Goal: Information Seeking & Learning: Learn about a topic

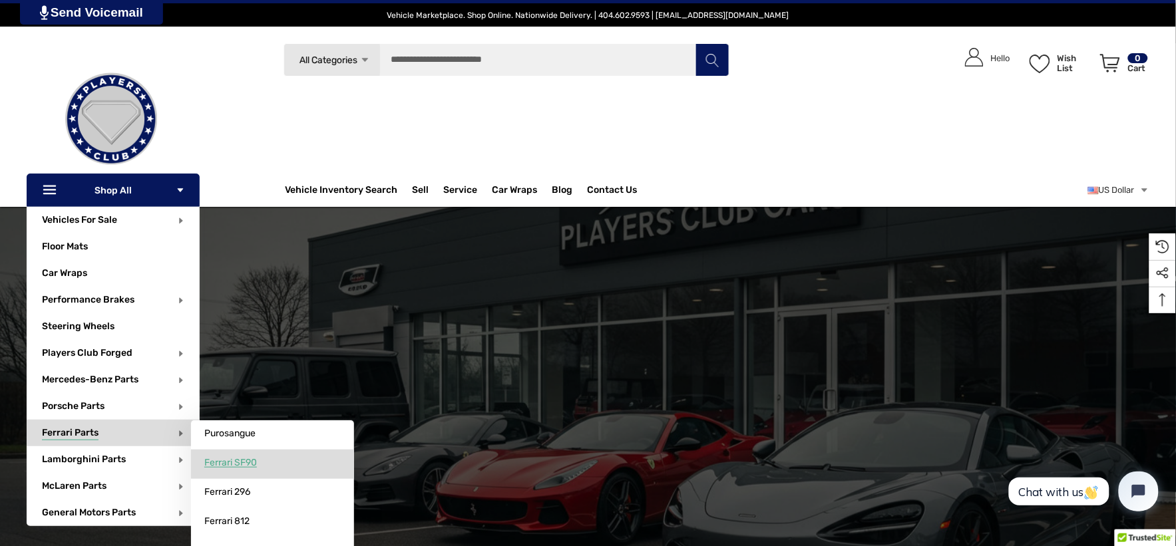
scroll to position [74, 0]
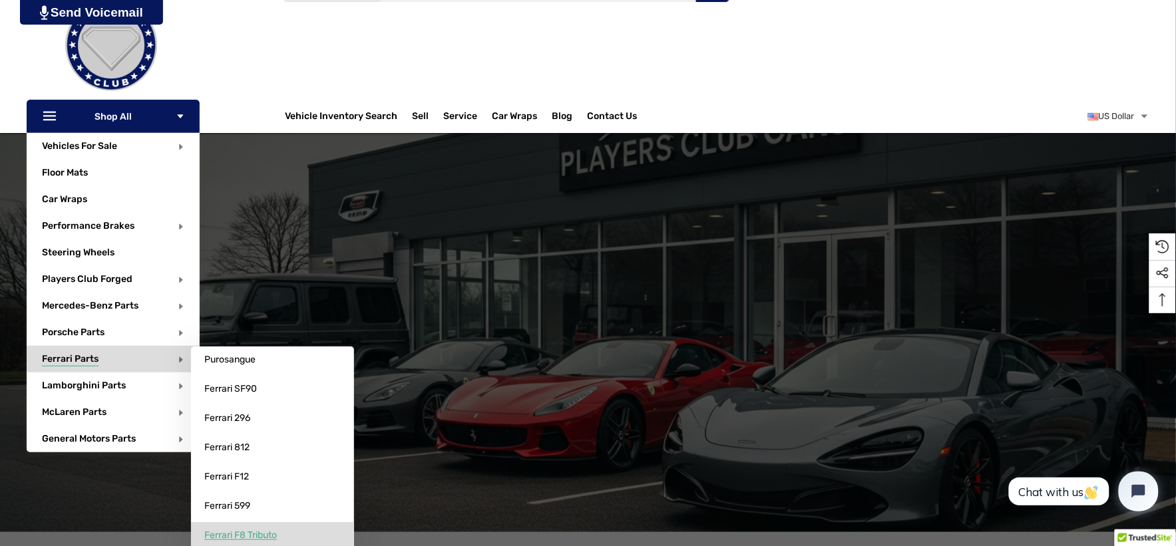
click at [256, 531] on span "Ferrari F8 Tributo" at bounding box center [240, 536] width 73 height 12
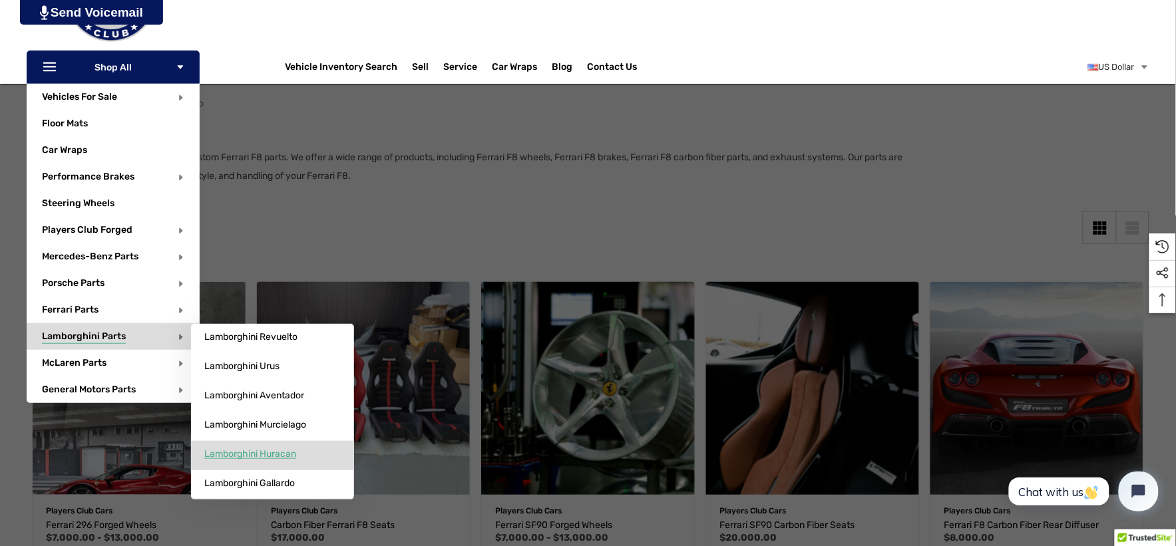
scroll to position [148, 0]
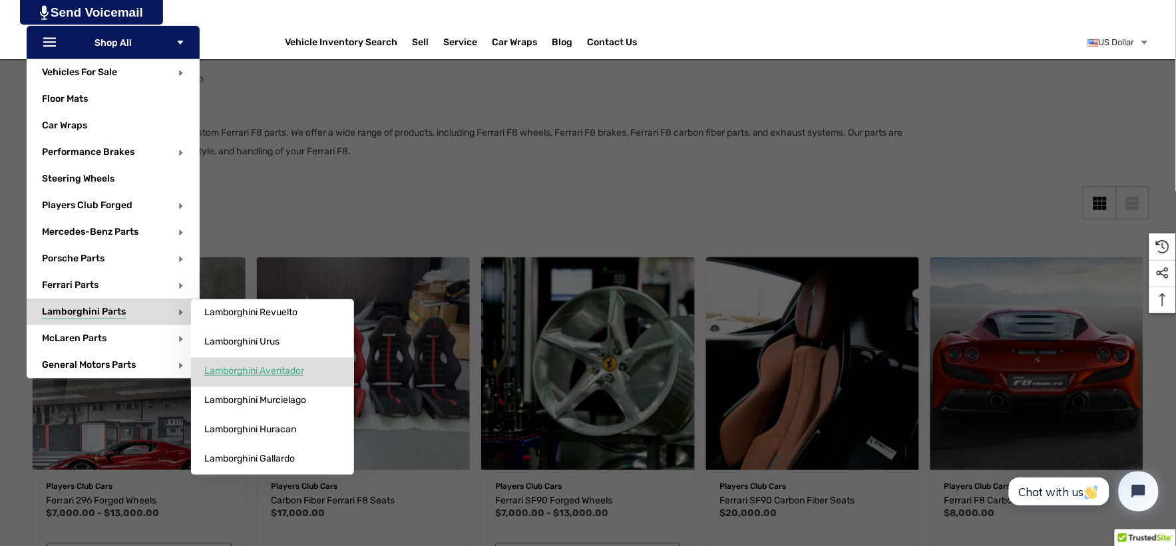
click at [287, 375] on span "Lamborghini Aventador" at bounding box center [254, 371] width 100 height 12
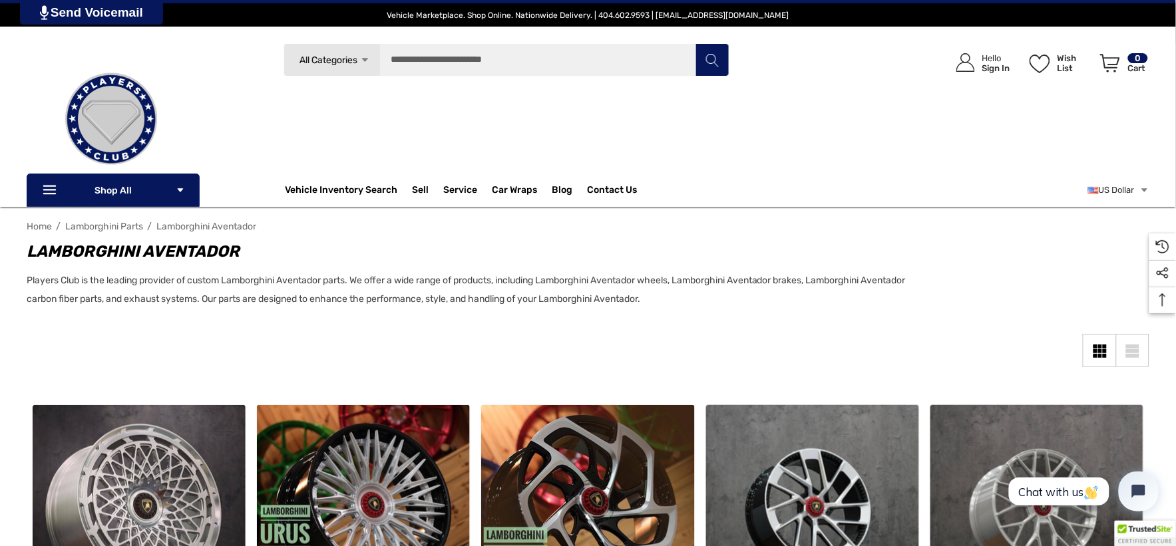
click at [100, 225] on span "Lamborghini Parts" at bounding box center [104, 226] width 78 height 11
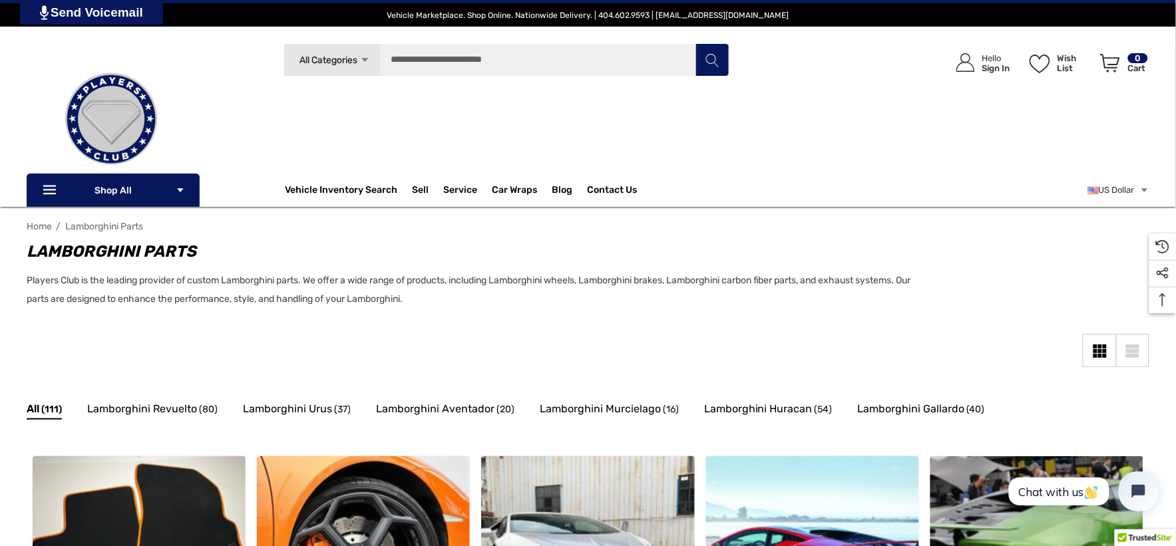
click at [297, 431] on div "All (111) Lamborghini Revuelto (80) Lamborghini Urus (37) Lamborghini Aventador…" at bounding box center [588, 422] width 1123 height 51
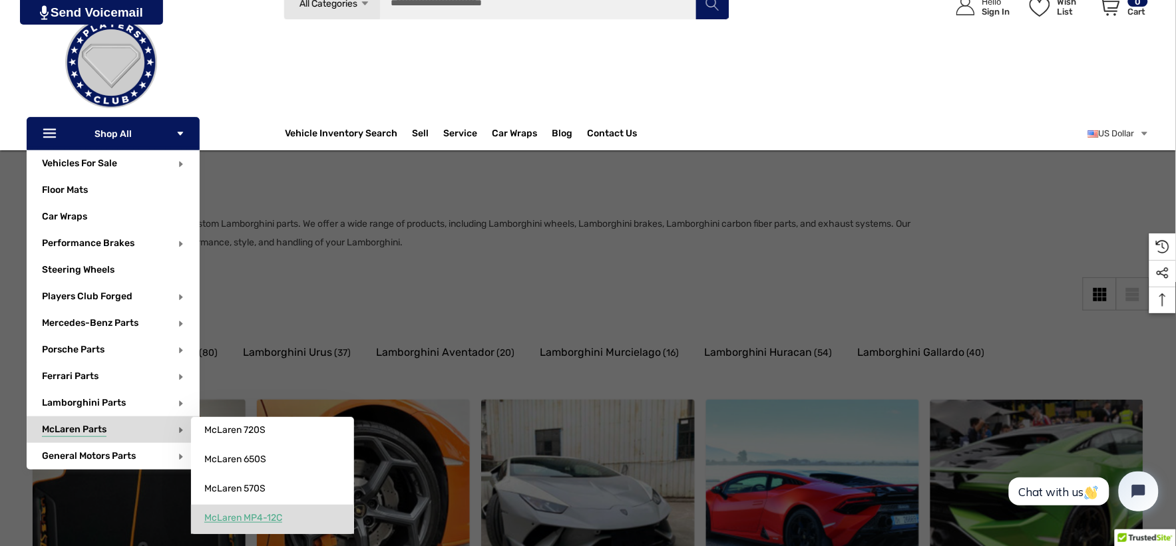
scroll to position [74, 0]
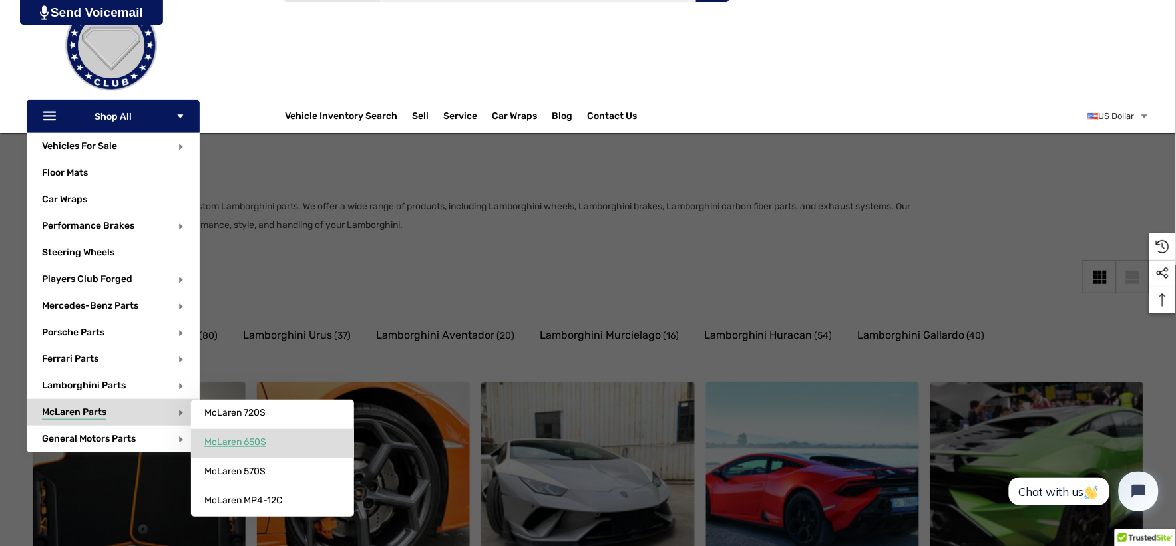
click at [258, 451] on link "McLaren 650S" at bounding box center [272, 442] width 163 height 27
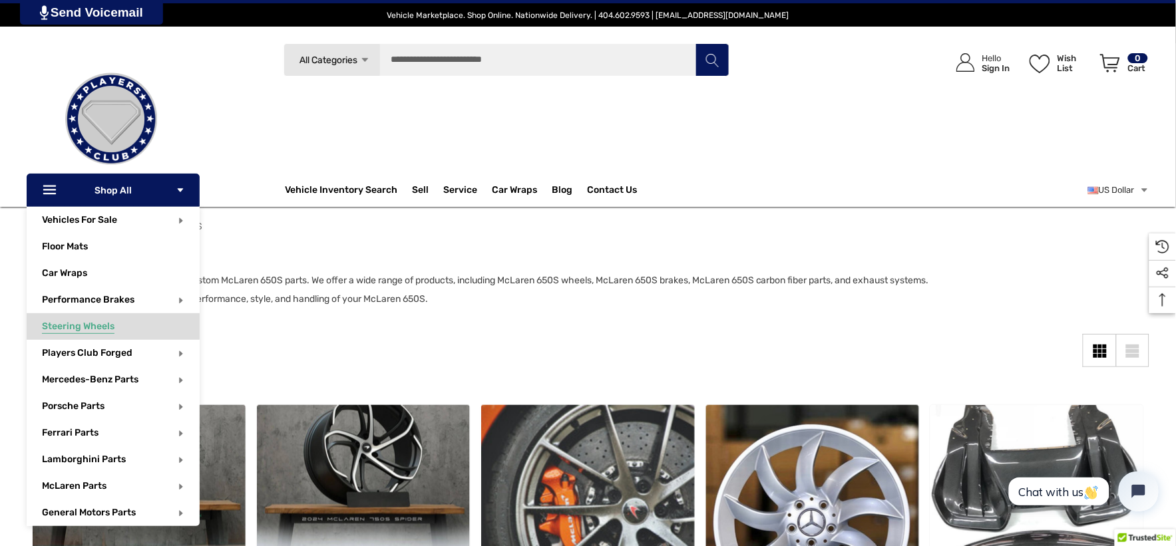
click at [98, 329] on span "Steering Wheels" at bounding box center [78, 328] width 73 height 15
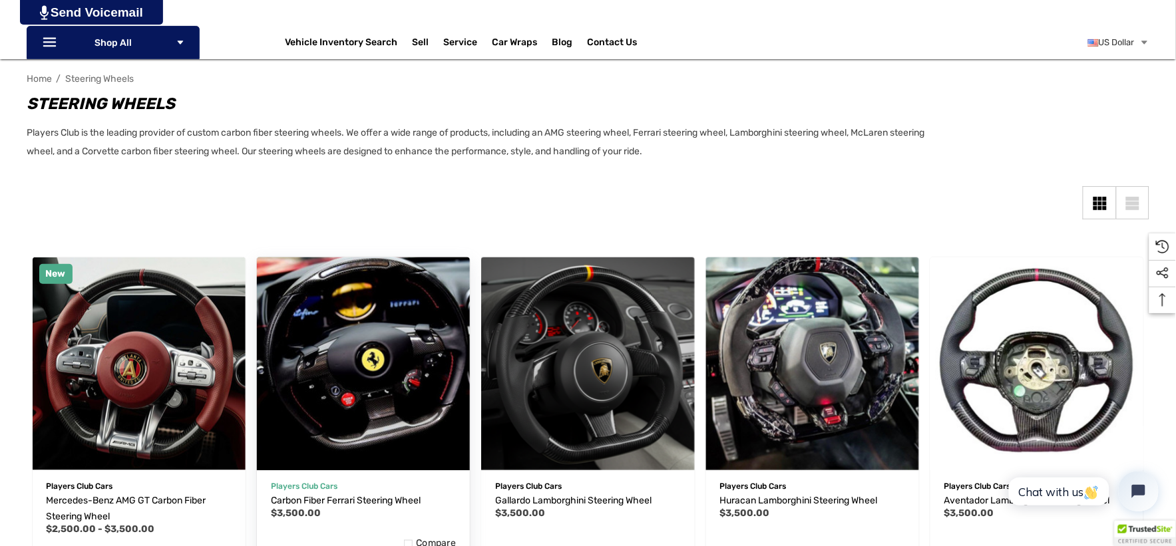
scroll to position [222, 0]
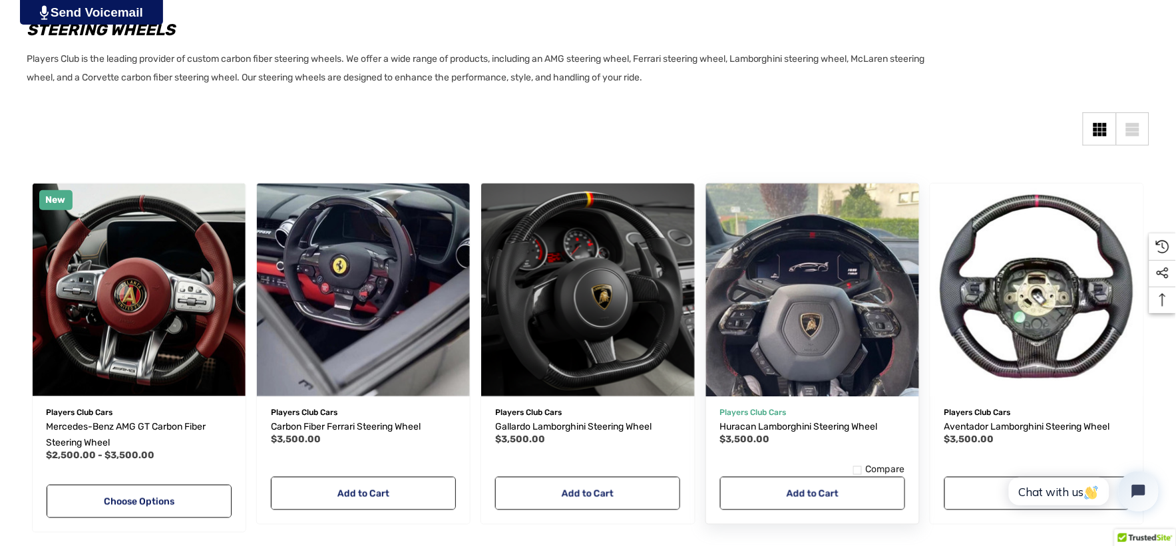
click at [779, 377] on button "Quick view" at bounding box center [769, 390] width 80 height 27
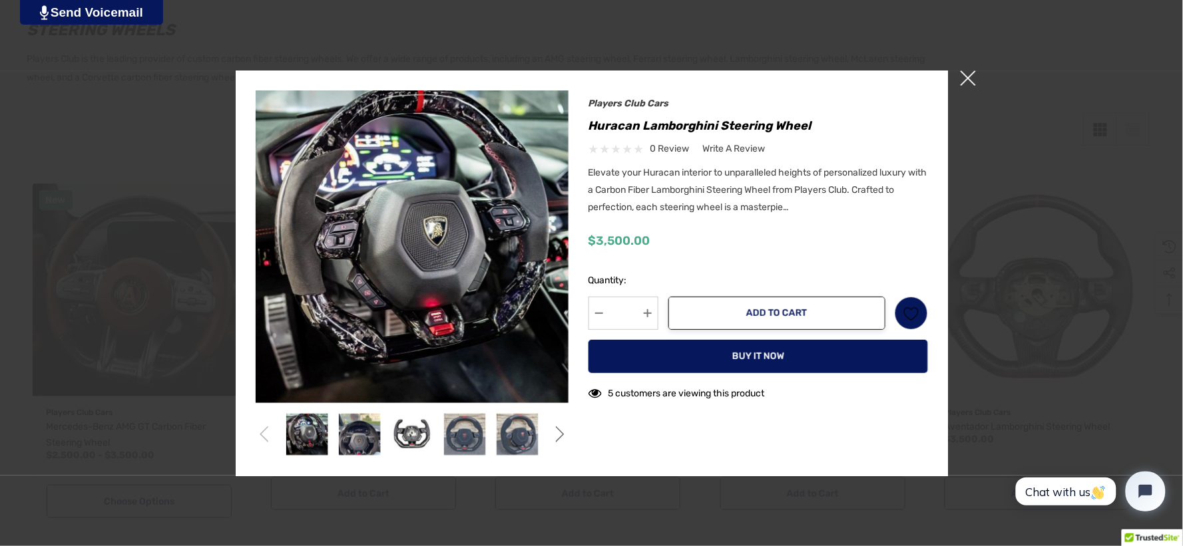
click at [970, 77] on span "×" at bounding box center [967, 78] width 15 height 15
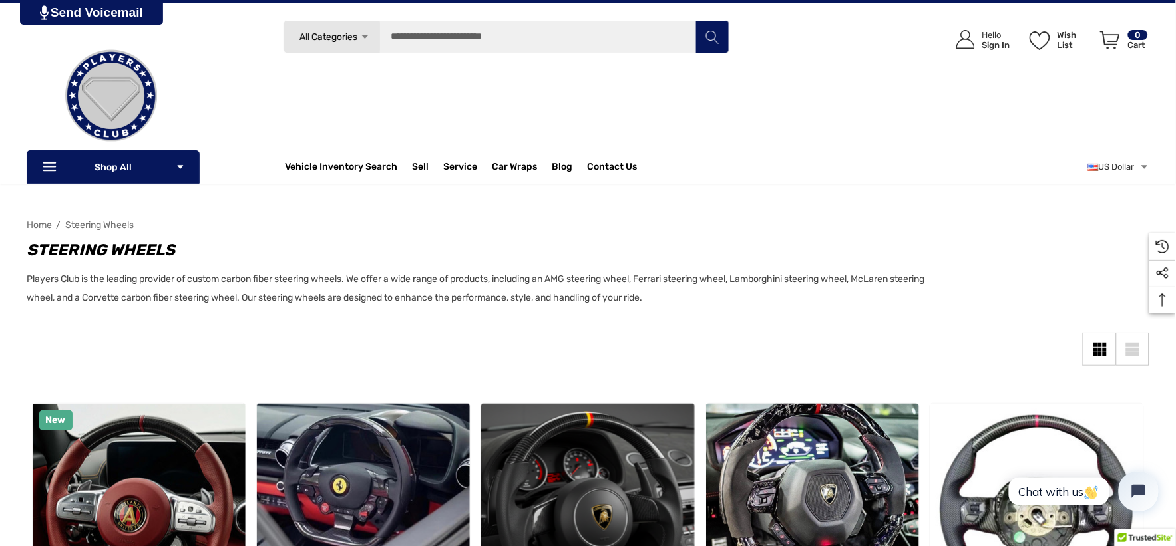
scroll to position [0, 0]
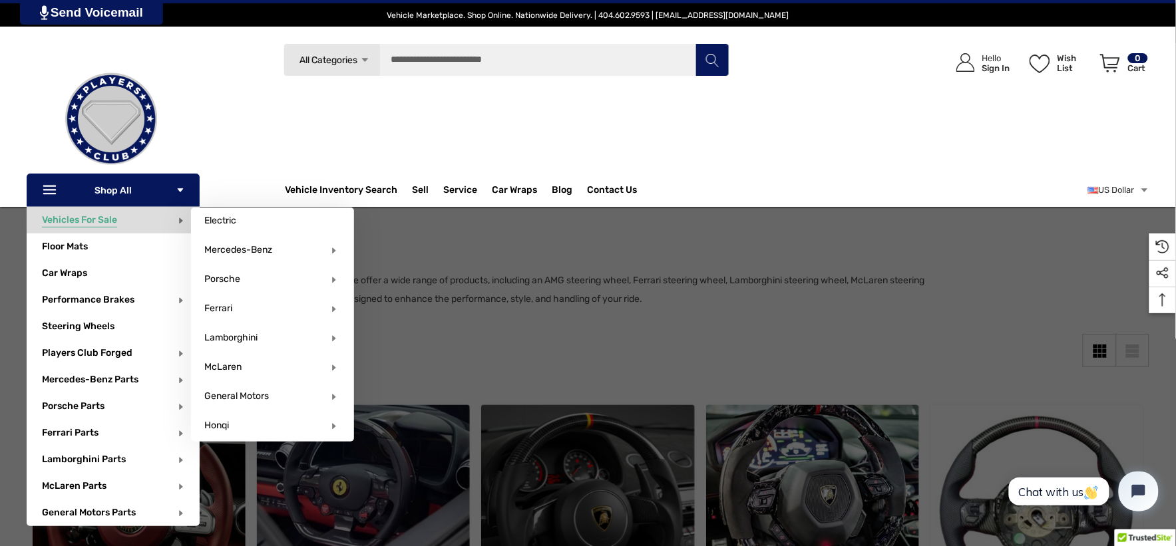
click at [90, 220] on span "Vehicles For Sale" at bounding box center [79, 221] width 75 height 15
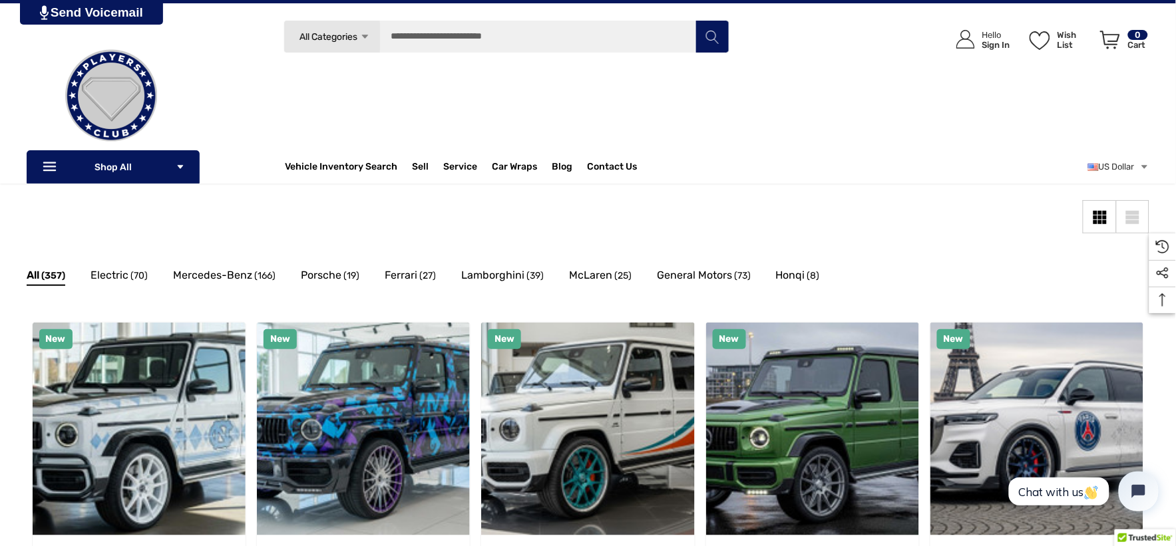
scroll to position [148, 0]
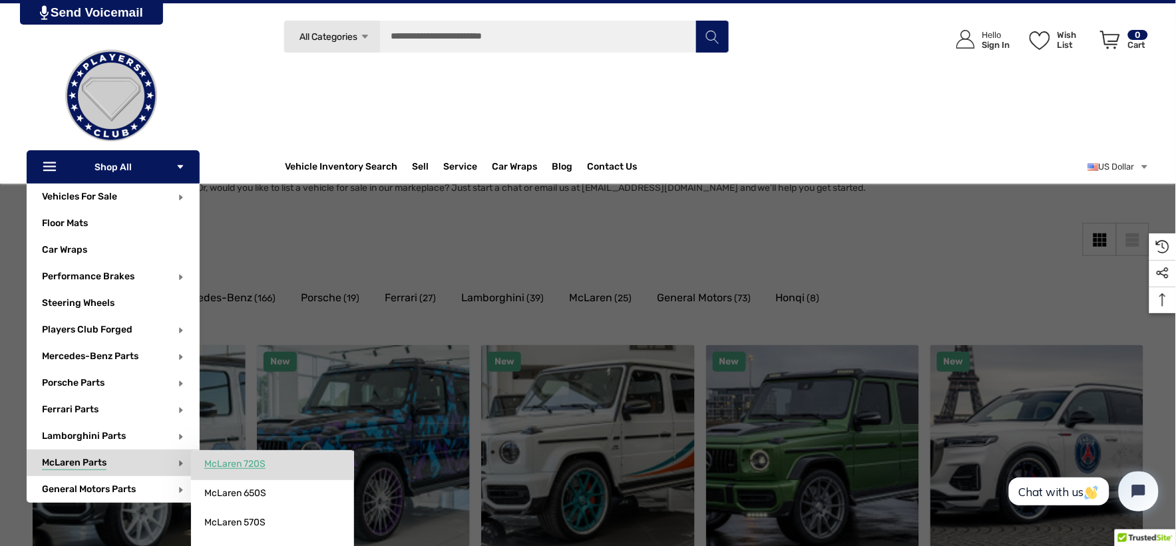
click at [215, 473] on link "McLaren 720S" at bounding box center [272, 464] width 163 height 27
click at [216, 473] on link "McLaren 720S" at bounding box center [272, 464] width 163 height 27
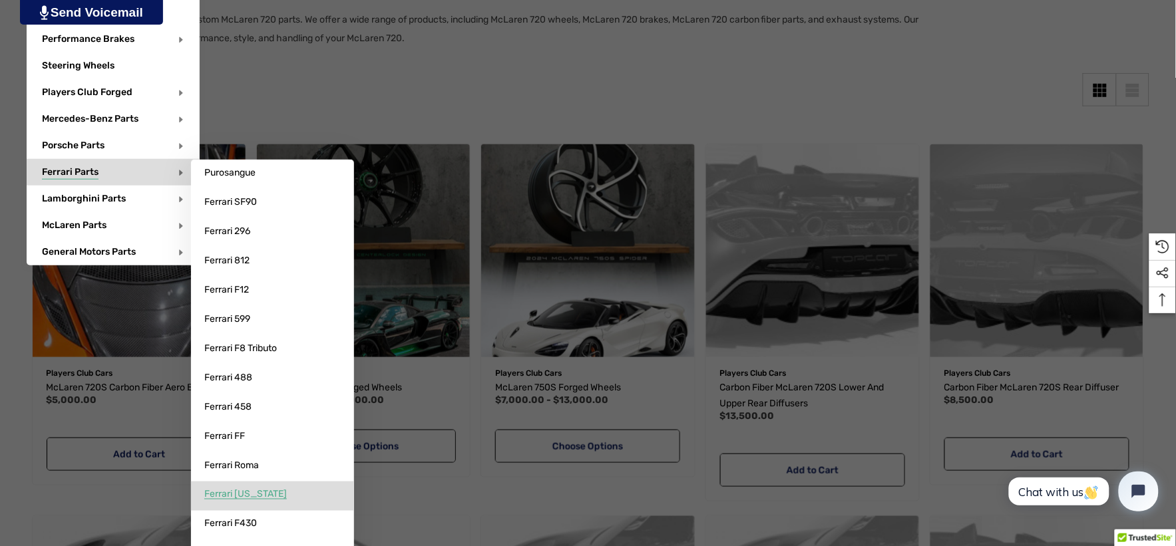
scroll to position [296, 0]
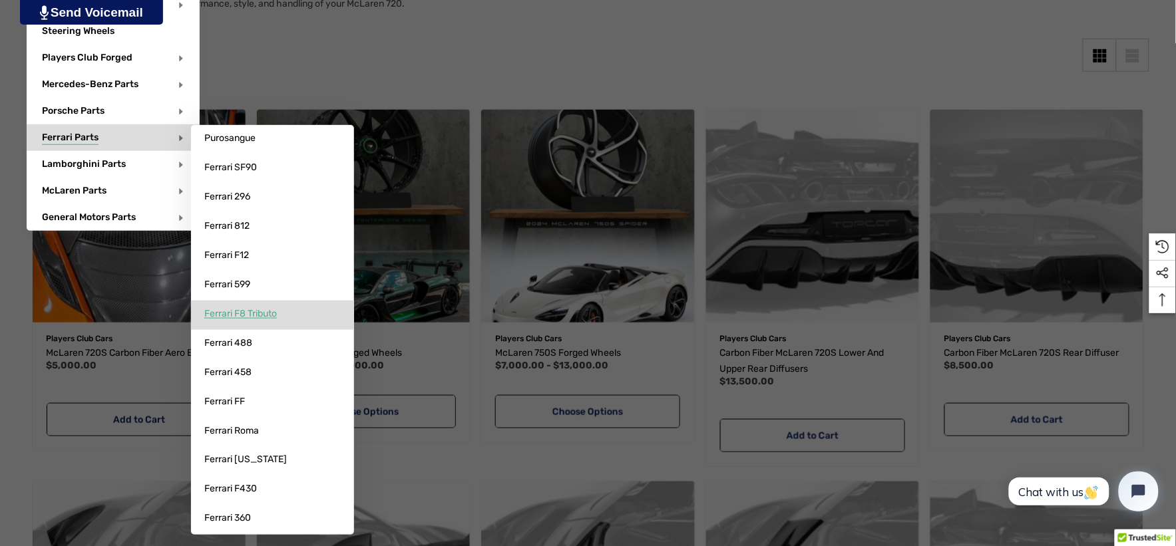
click at [250, 311] on span "Ferrari F8 Tributo" at bounding box center [240, 314] width 73 height 12
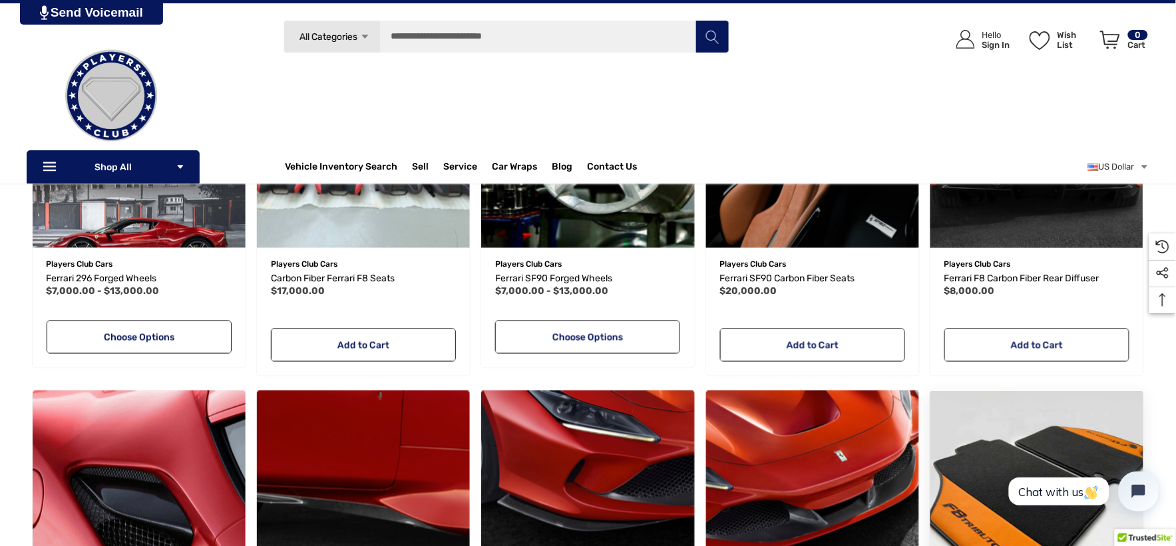
click at [1014, 391] on img "Ferrari F8 Tributo Floor Mats,$800.00\a" at bounding box center [1037, 498] width 234 height 234
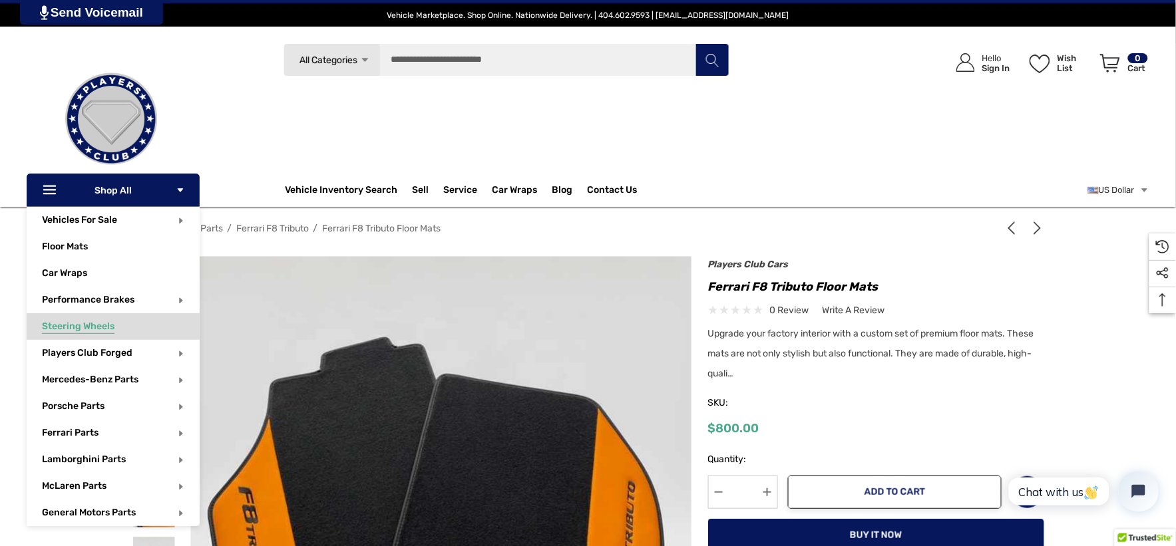
click at [101, 321] on span "Steering Wheels" at bounding box center [78, 328] width 73 height 15
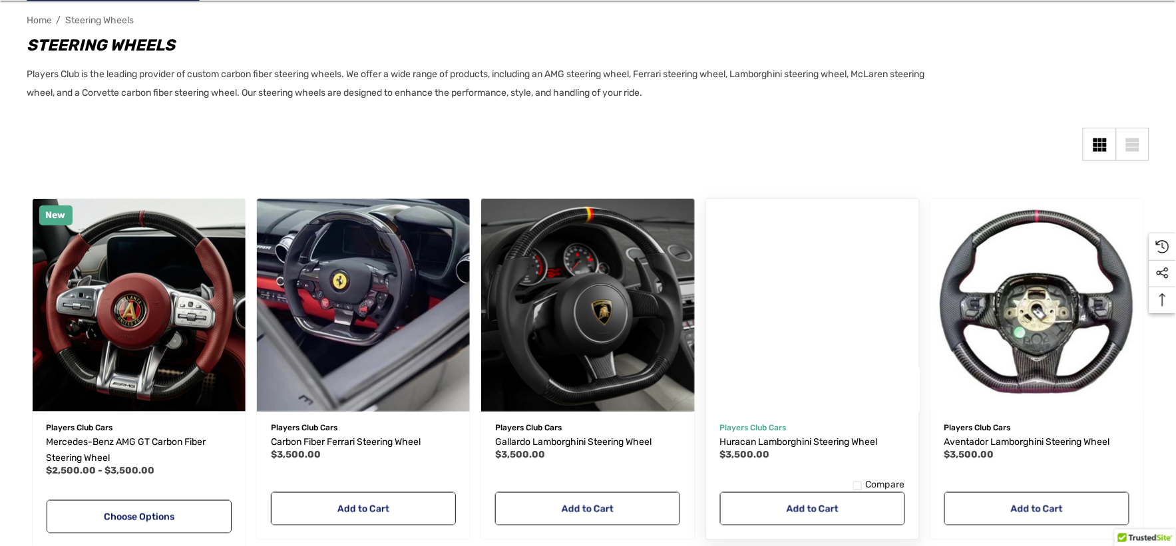
scroll to position [222, 0]
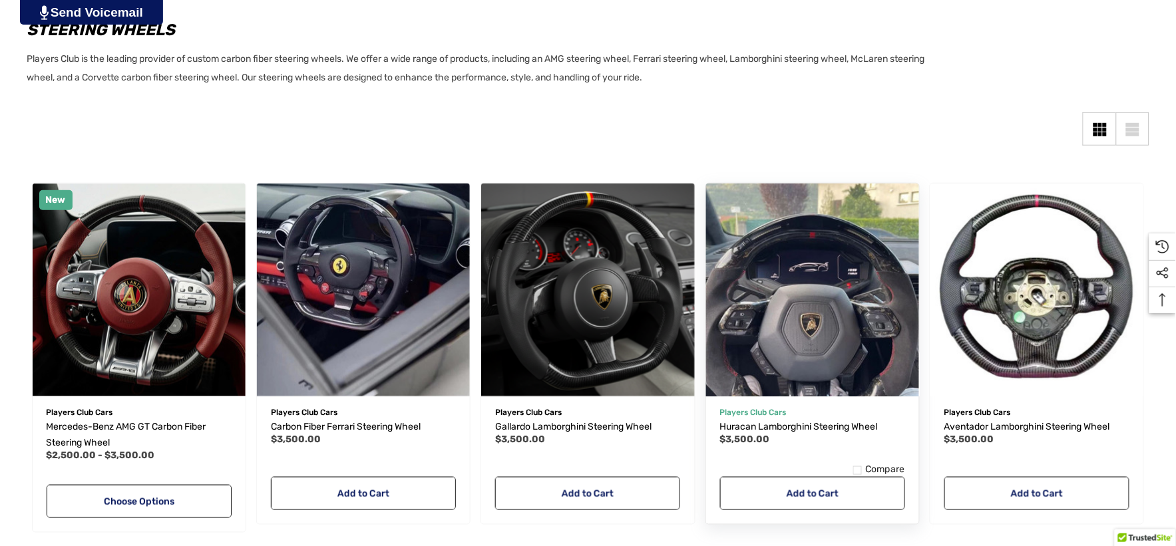
click at [850, 327] on img "Huracan Lamborghini Steering Wheel,$3,500.00\a" at bounding box center [812, 289] width 234 height 234
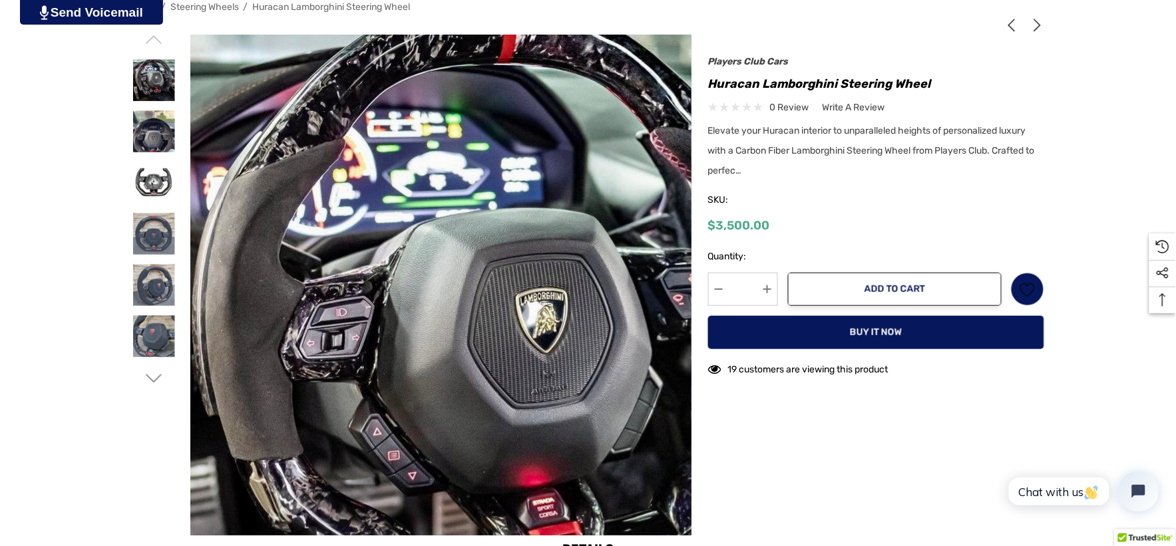
click at [302, 184] on img at bounding box center [491, 355] width 682 height 852
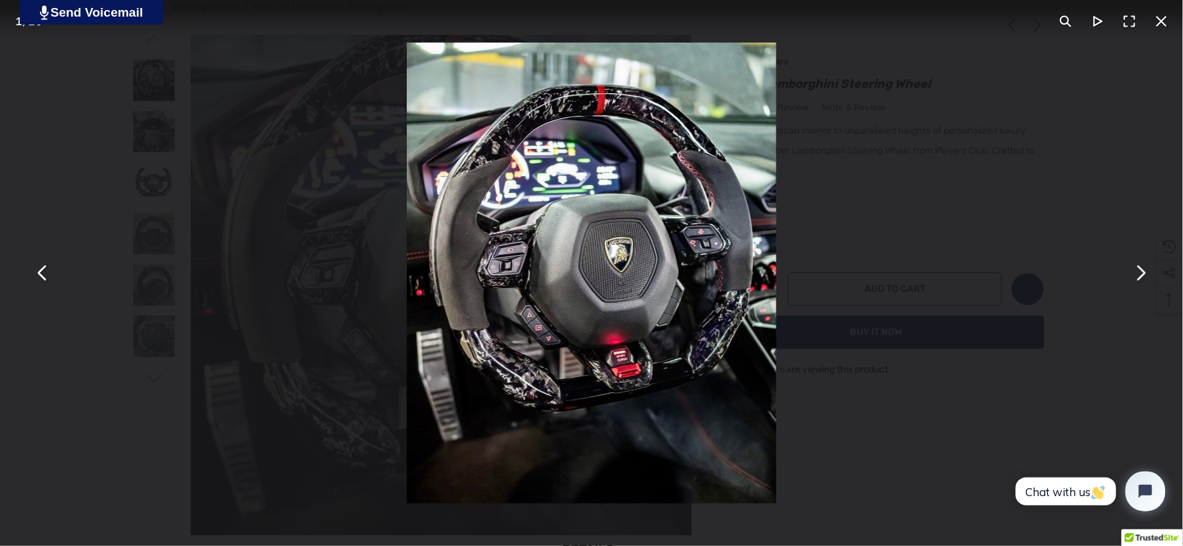
click at [154, 138] on div "You can close this modal content with the ESC key" at bounding box center [591, 273] width 1183 height 546
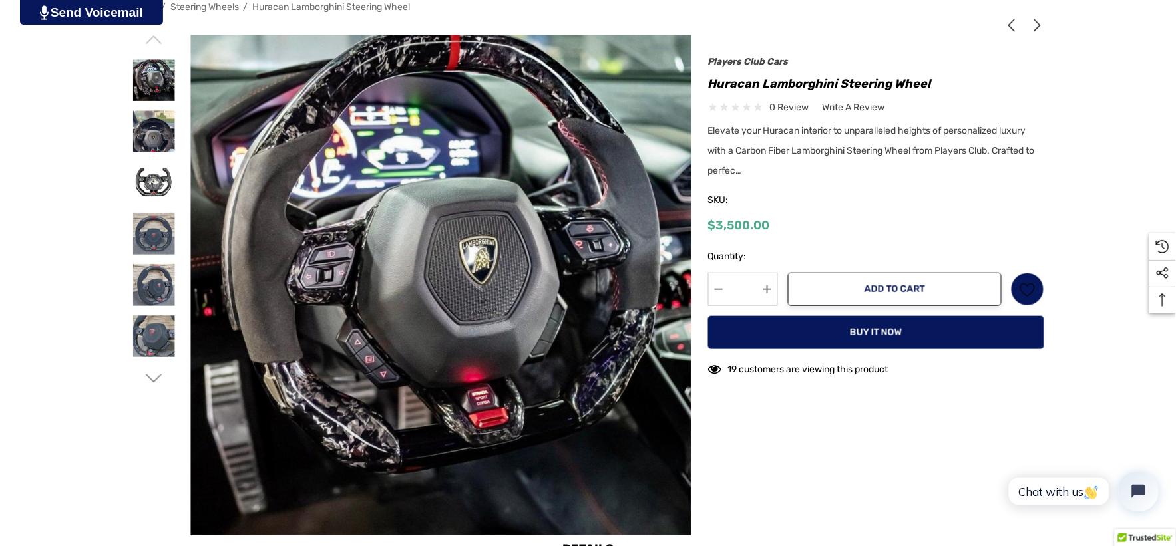
click at [154, 138] on img at bounding box center [154, 131] width 42 height 42
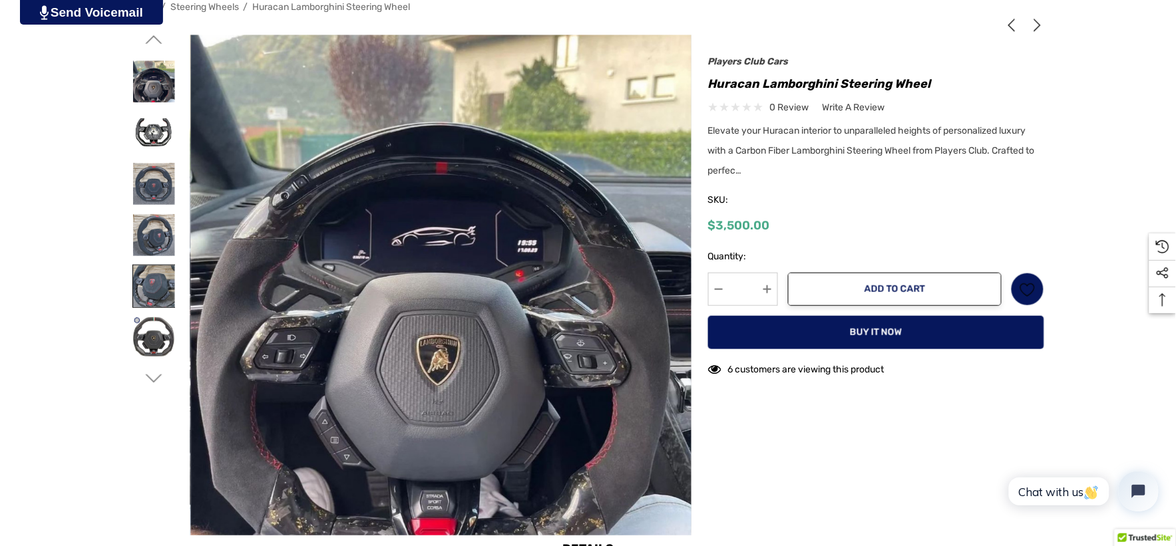
click at [160, 283] on img at bounding box center [154, 287] width 42 height 42
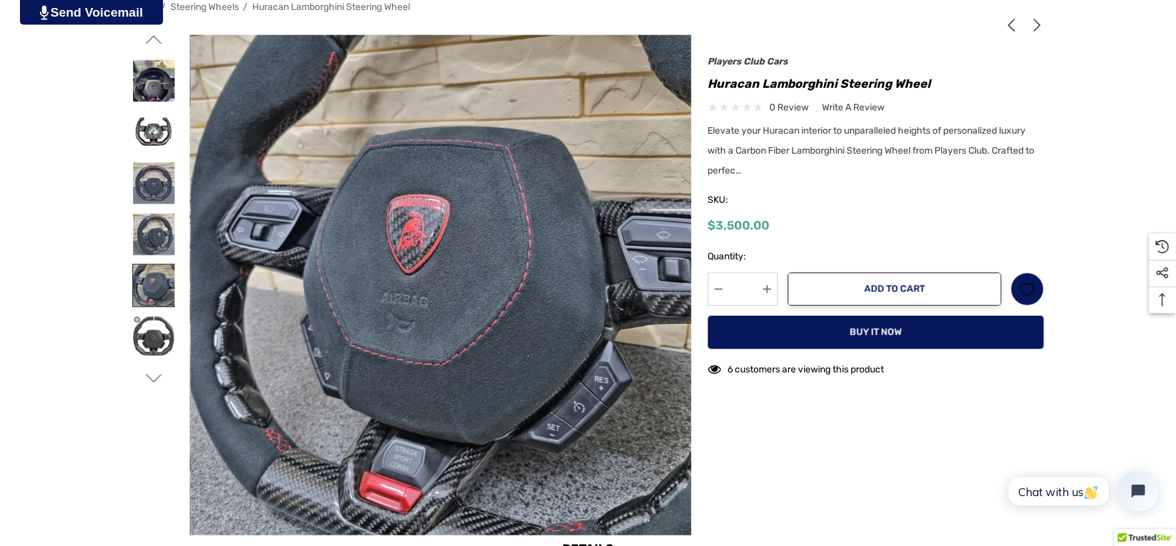
click at [160, 284] on img at bounding box center [154, 286] width 42 height 42
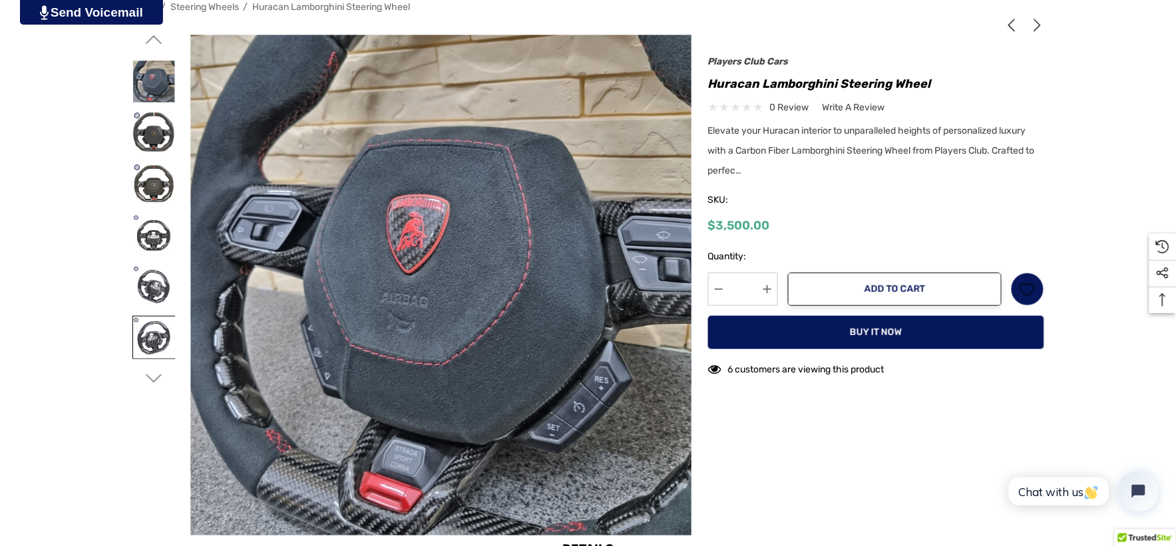
click at [156, 337] on img at bounding box center [154, 338] width 42 height 42
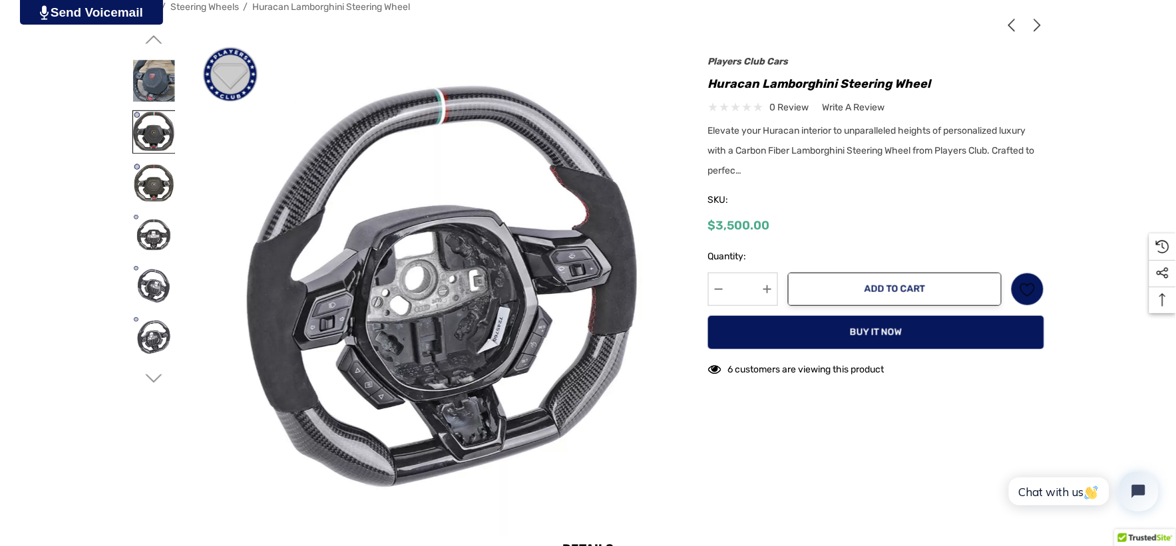
click at [148, 126] on img at bounding box center [154, 132] width 42 height 42
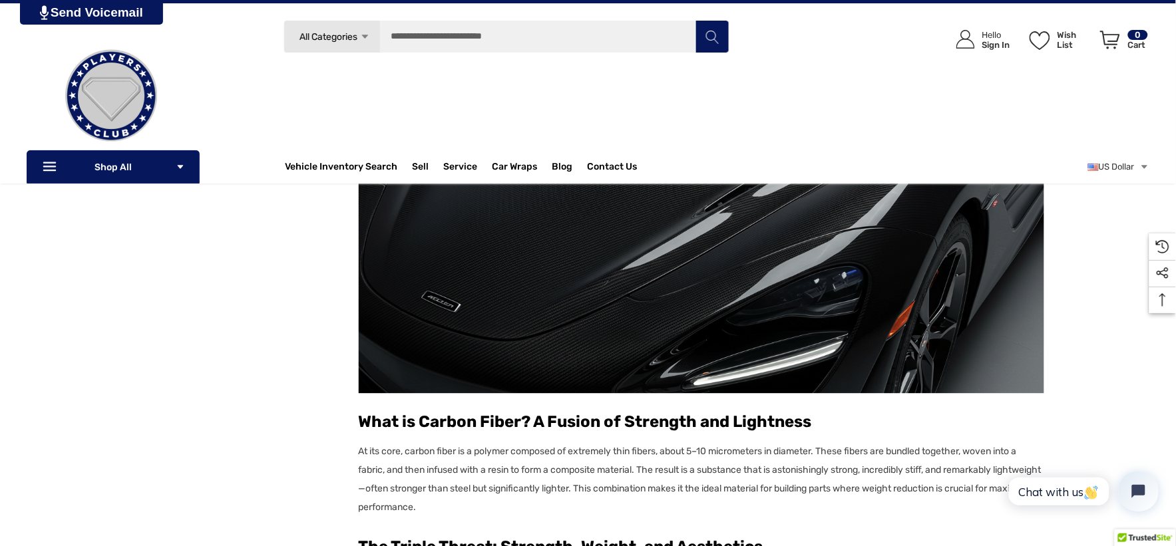
scroll to position [666, 0]
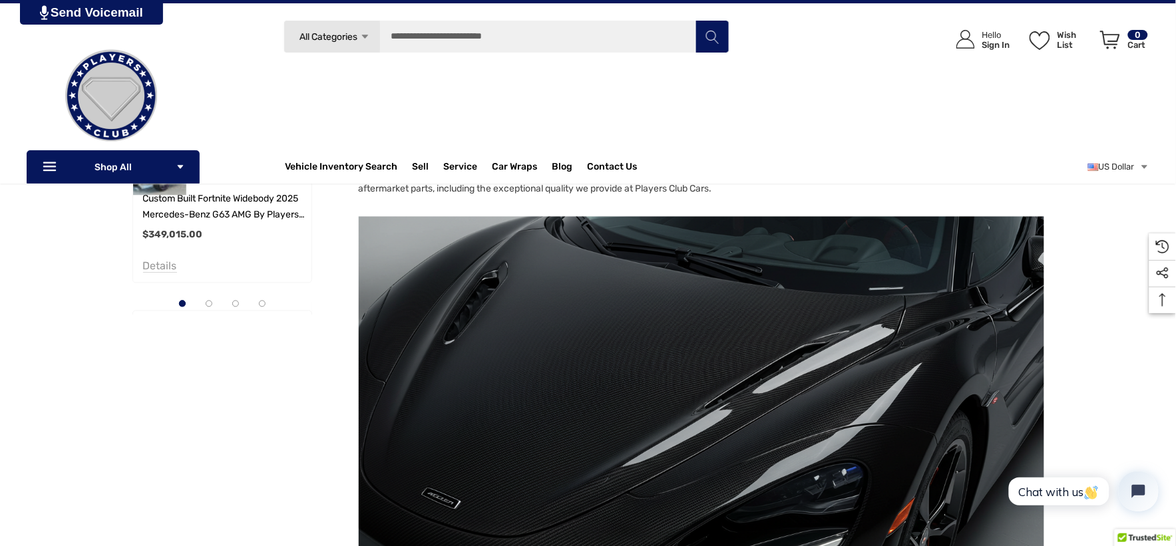
click at [471, 299] on img at bounding box center [702, 404] width 686 height 374
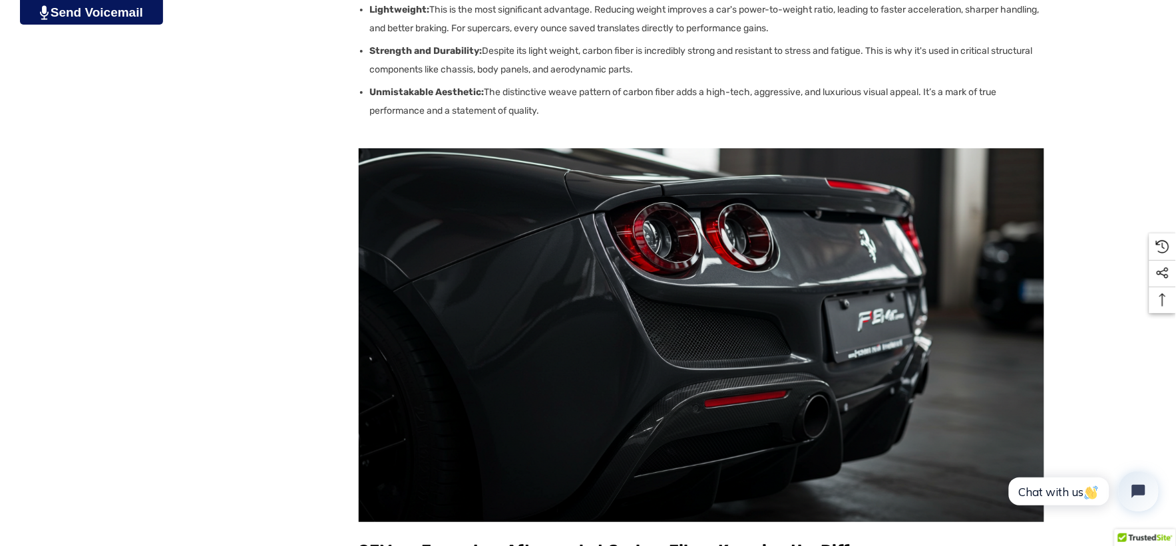
scroll to position [1479, 0]
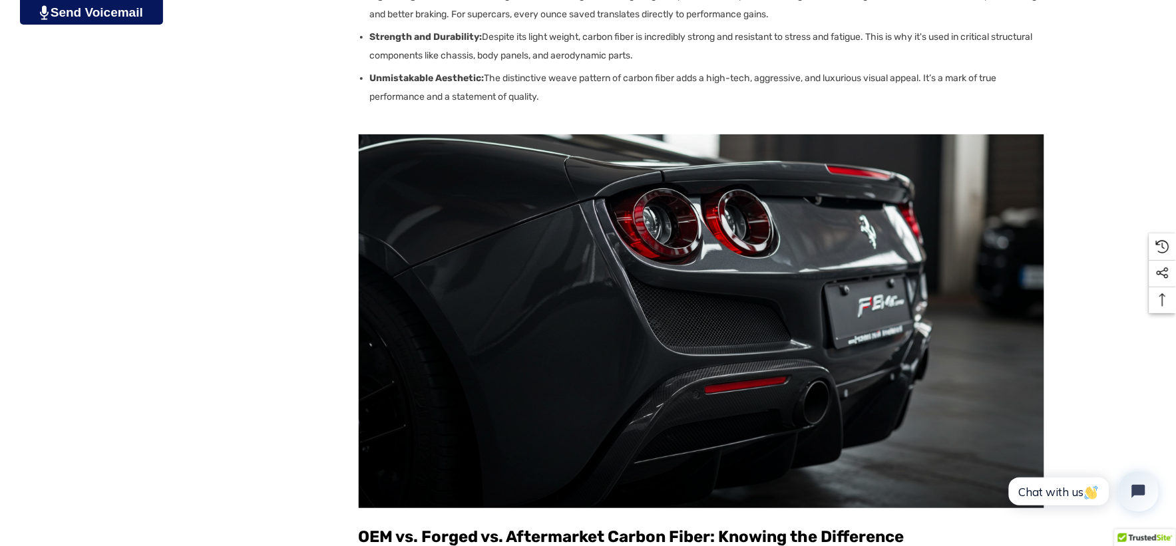
click at [528, 253] on img at bounding box center [702, 321] width 686 height 374
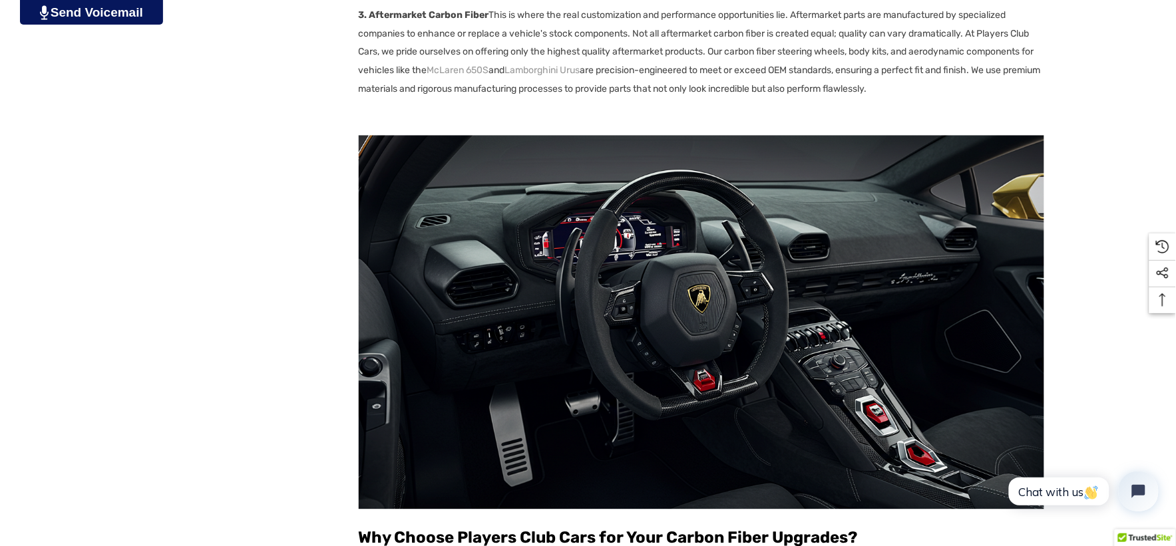
click at [539, 275] on img at bounding box center [702, 323] width 686 height 374
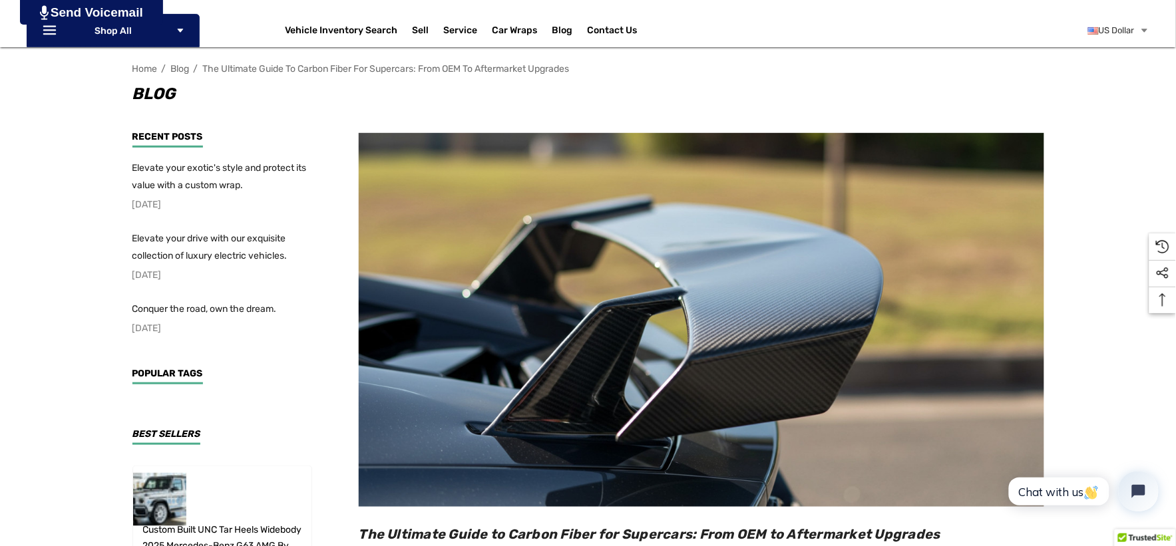
scroll to position [443, 0]
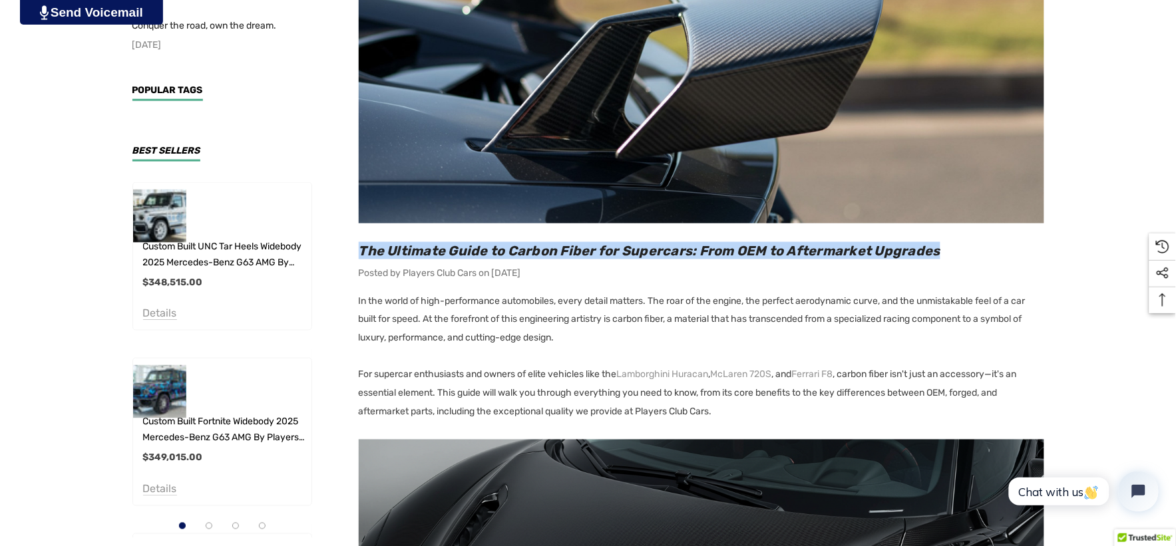
click at [962, 250] on h2 "The Ultimate Guide to Carbon Fiber for Supercars: From OEM to Aftermarket Upgra…" at bounding box center [702, 250] width 686 height 17
copy span "The Ultimate Guide to Carbon Fiber for Supercars: From OEM to Aftermarket Upgra…"
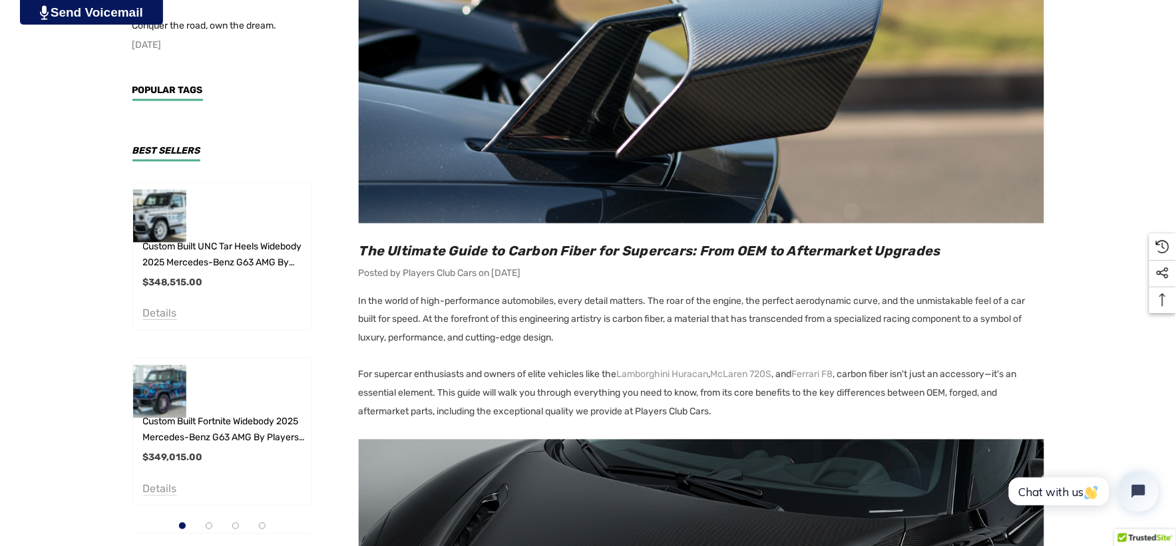
click at [359, 301] on p "In the world of high-performance automobiles, every detail matters. The roar of…" at bounding box center [702, 320] width 686 height 56
click at [359, 375] on p "For supercar enthusiasts and owners of elite vehicles like the Lamborghini Hura…" at bounding box center [702, 394] width 686 height 56
click at [441, 393] on p "For supercar enthusiasts and owners of elite vehicles like the Lamborghini Hura…" at bounding box center [702, 394] width 686 height 56
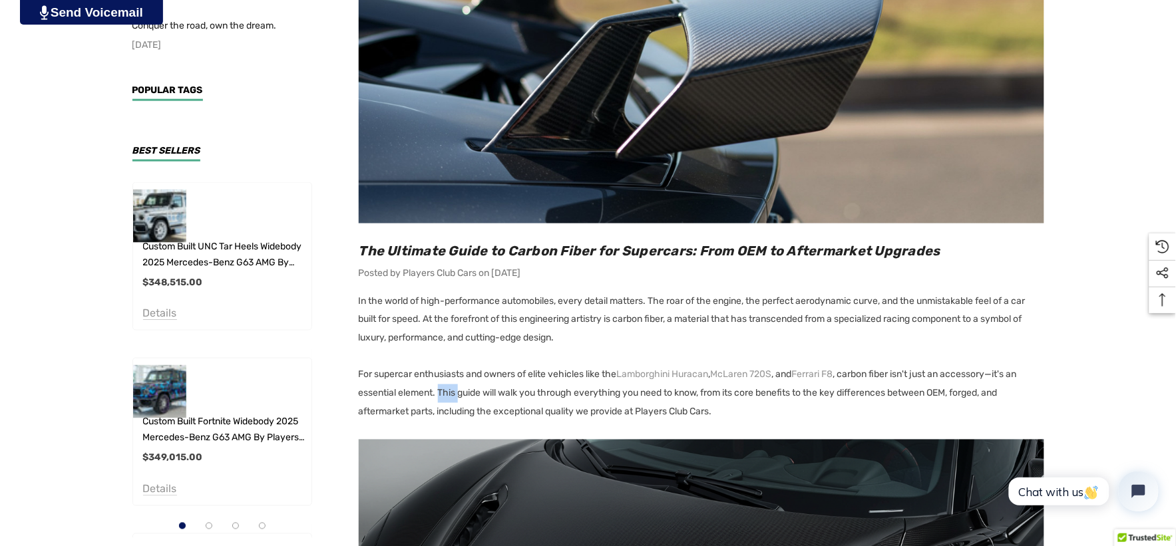
click at [441, 393] on p "For supercar enthusiasts and owners of elite vehicles like the Lamborghini Hura…" at bounding box center [702, 394] width 686 height 56
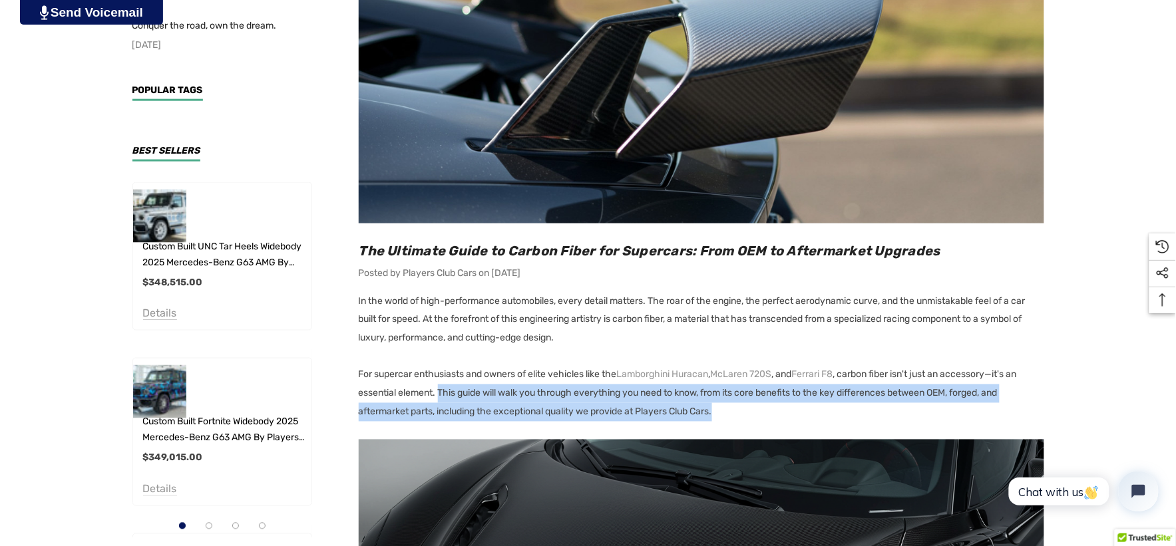
click at [723, 415] on p "For supercar enthusiasts and owners of elite vehicles like the Lamborghini Hura…" at bounding box center [702, 394] width 686 height 56
copy p "This guide will walk you through everything you need to know, from its core ben…"
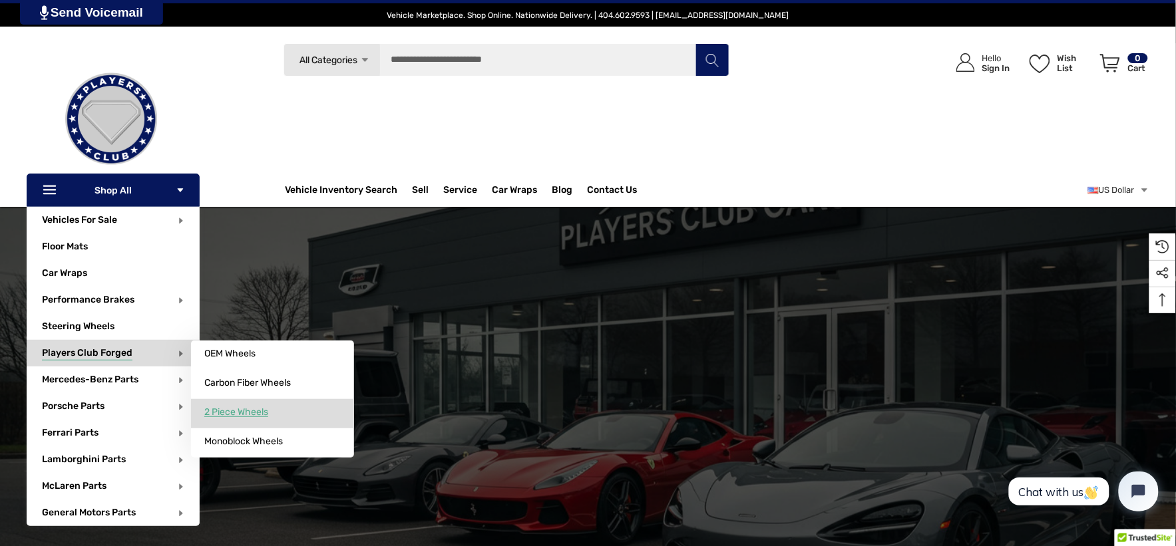
click at [230, 403] on link "2 Piece Wheels" at bounding box center [272, 412] width 163 height 27
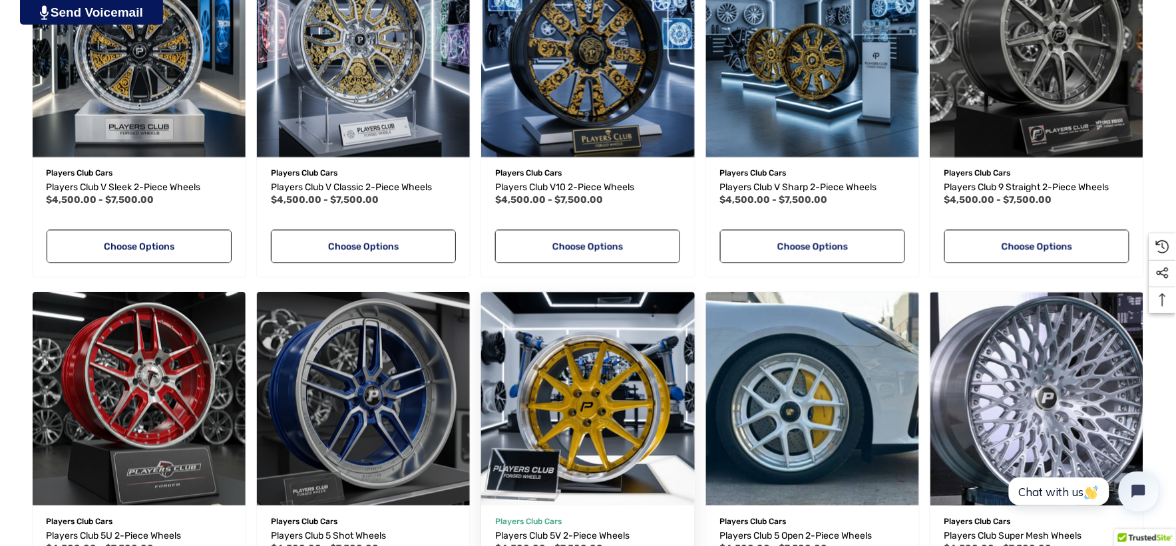
scroll to position [1105, 0]
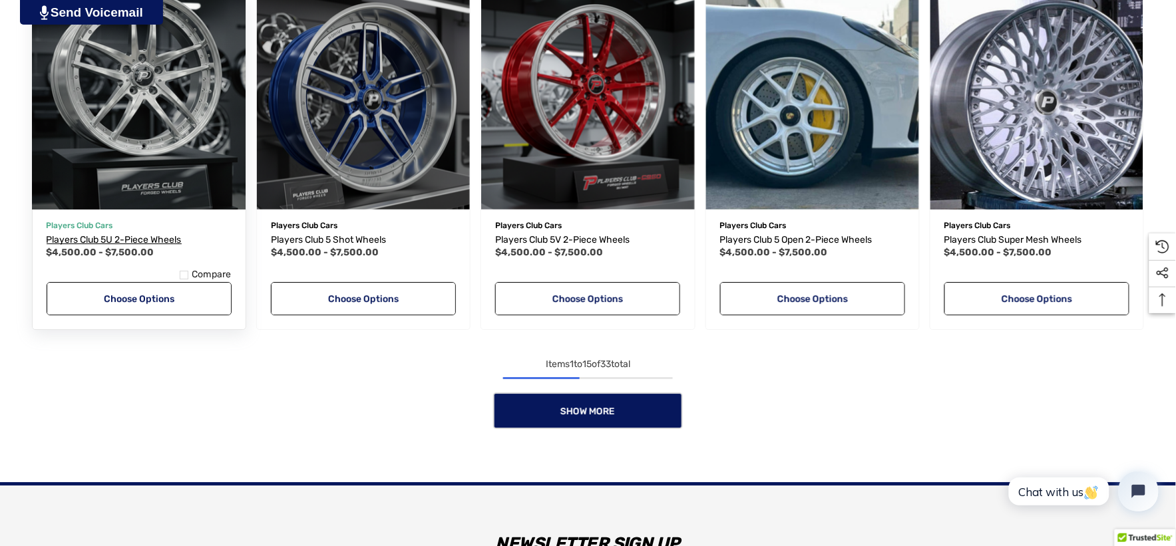
click at [157, 243] on span "Players Club 5U 2-Piece Wheels" at bounding box center [114, 239] width 135 height 11
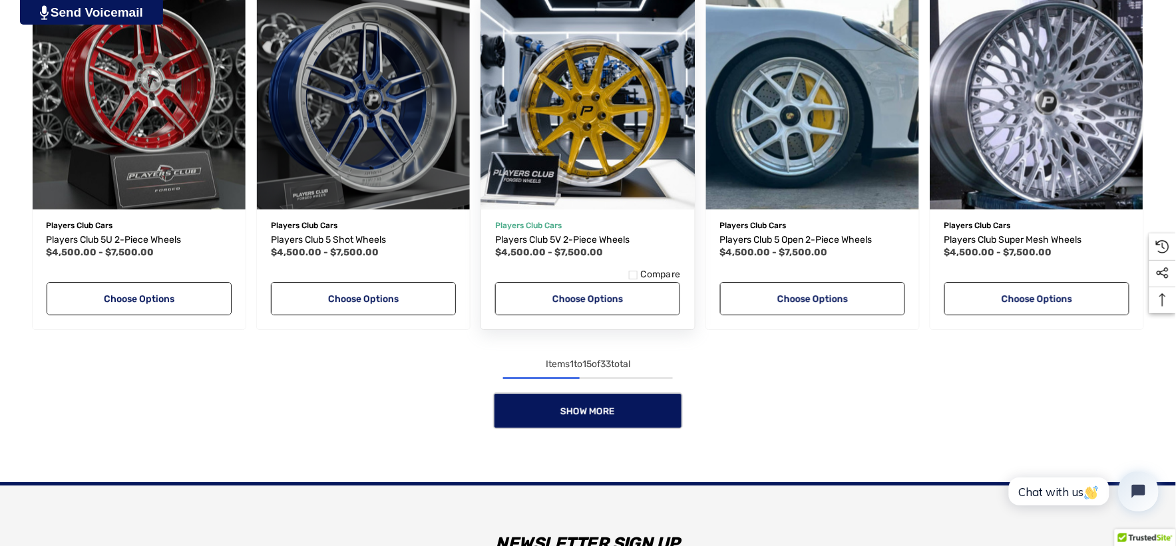
click at [597, 136] on img "Players Club 5V 2-Piece Wheels,Price range from $4,500.00 to $7,500.00\a" at bounding box center [588, 102] width 234 height 234
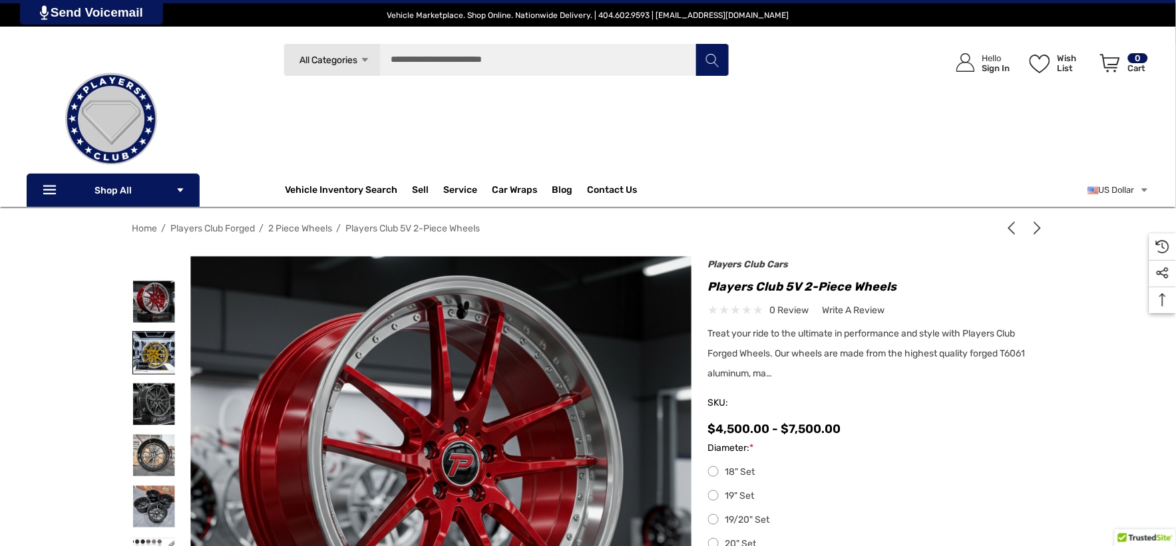
click at [142, 354] on img at bounding box center [154, 353] width 42 height 42
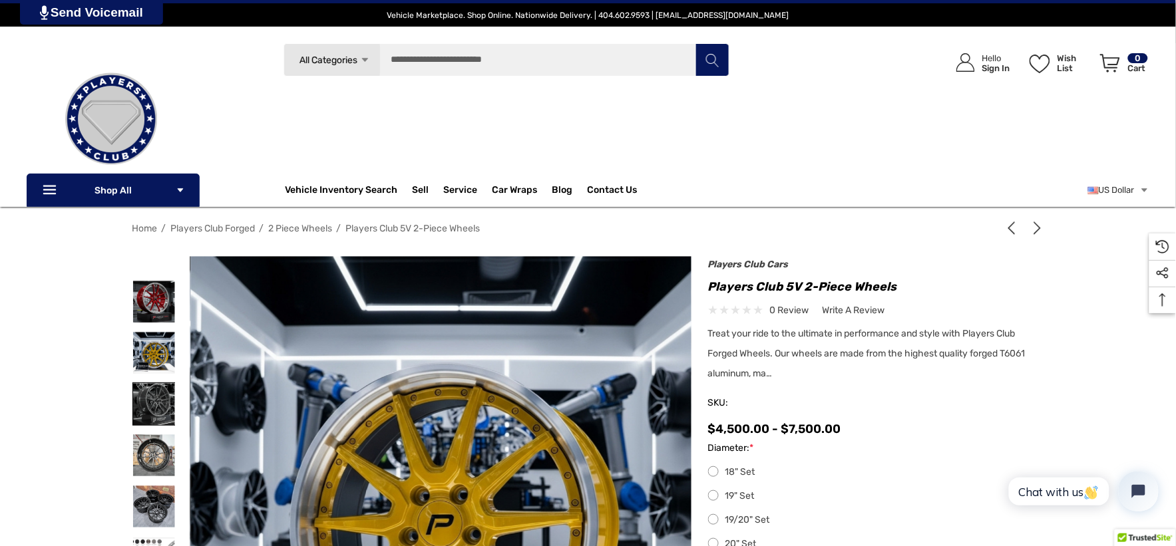
click at [160, 407] on img at bounding box center [154, 404] width 42 height 42
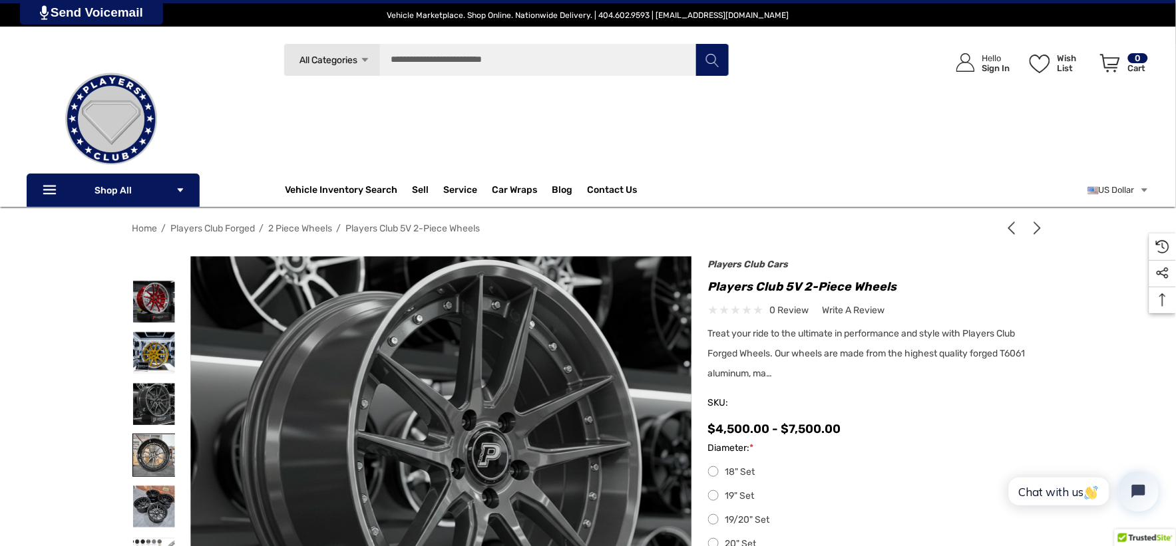
click at [156, 441] on img at bounding box center [154, 456] width 42 height 42
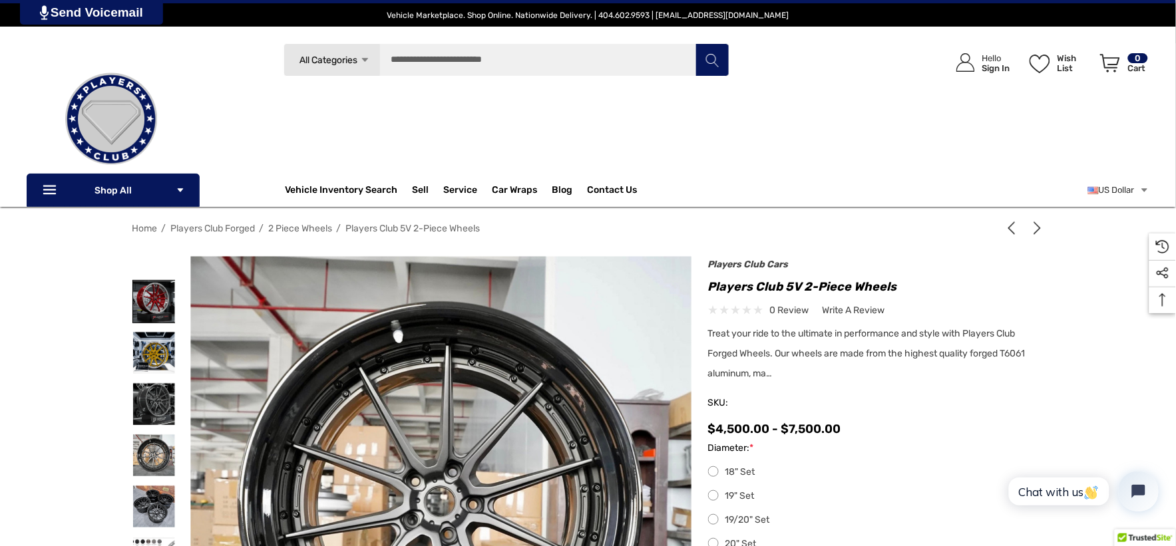
click at [156, 316] on img at bounding box center [154, 302] width 42 height 42
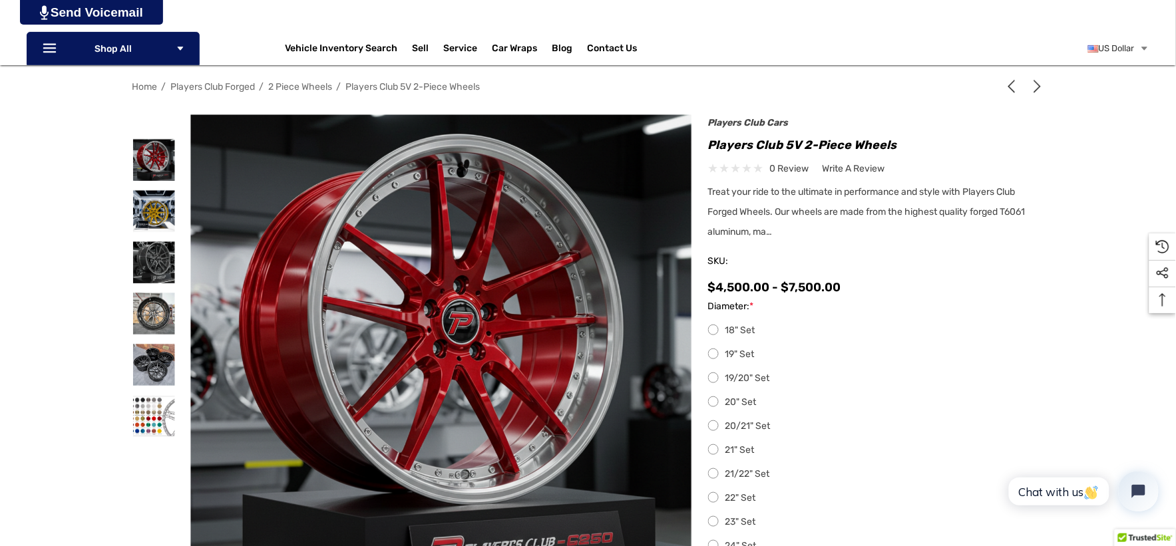
scroll to position [148, 0]
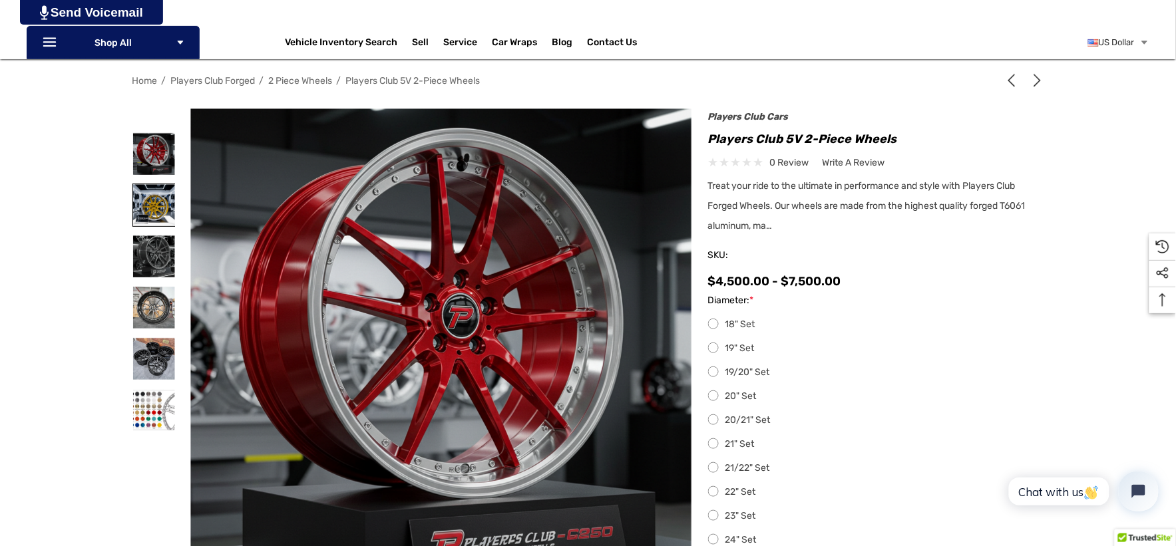
click at [143, 212] on img at bounding box center [154, 205] width 42 height 42
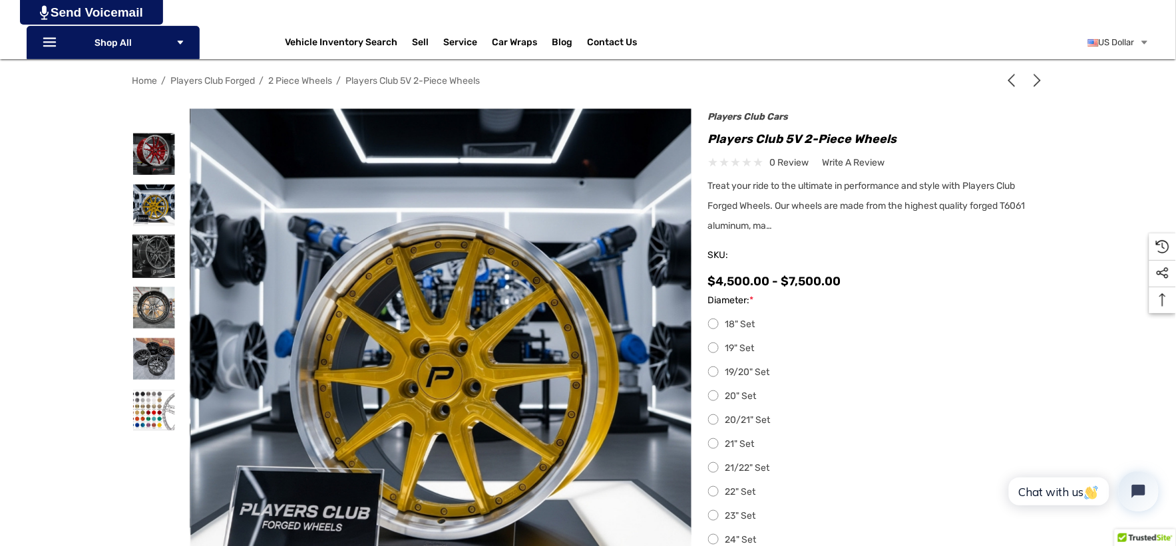
click at [147, 253] on img at bounding box center [154, 257] width 42 height 42
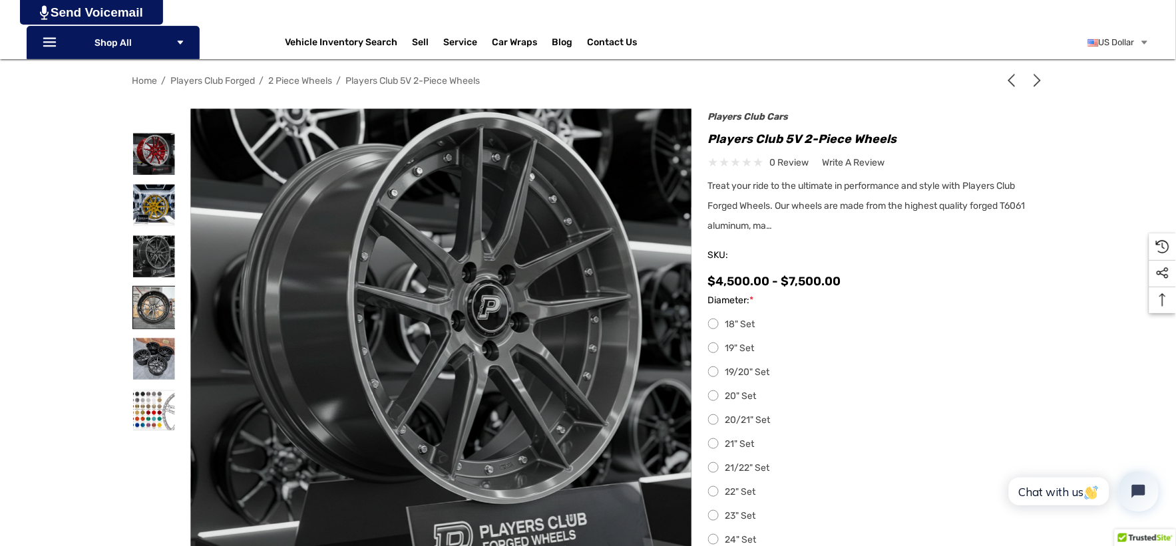
click at [158, 307] on img at bounding box center [154, 308] width 42 height 42
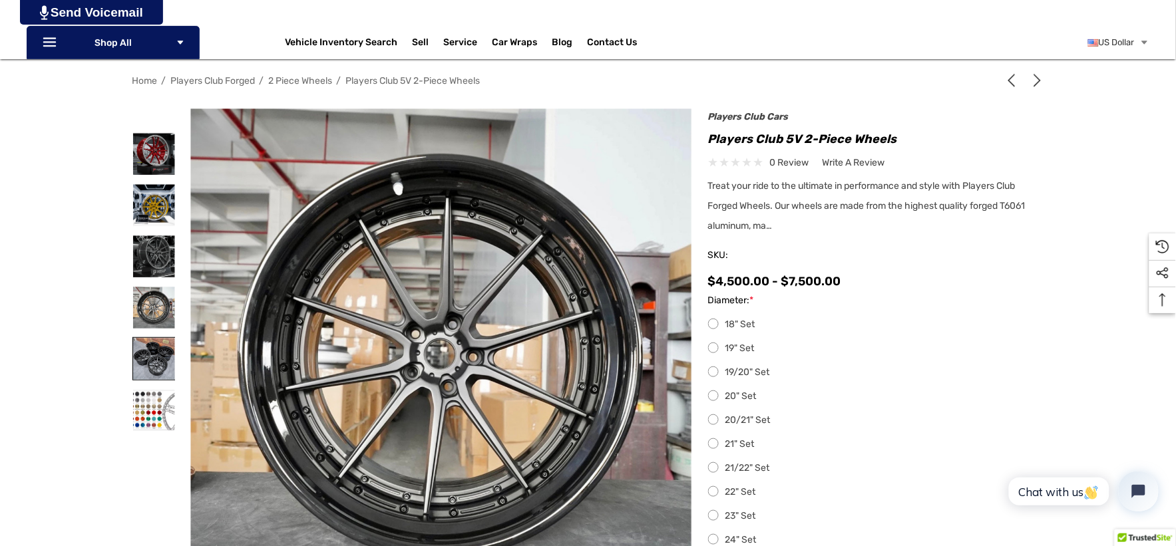
click at [154, 351] on img at bounding box center [154, 359] width 42 height 42
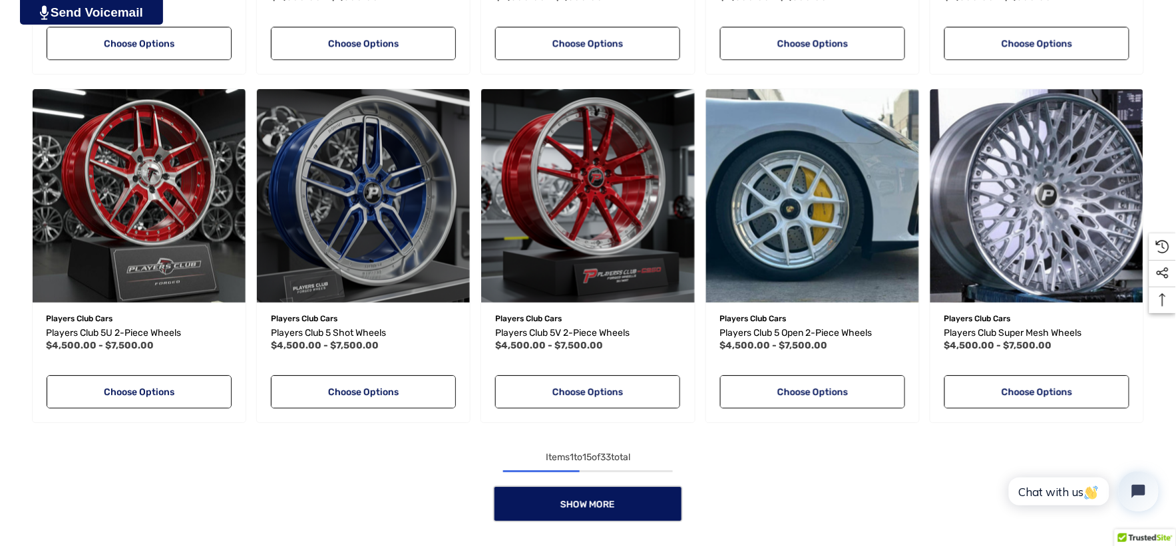
scroll to position [1035, 0]
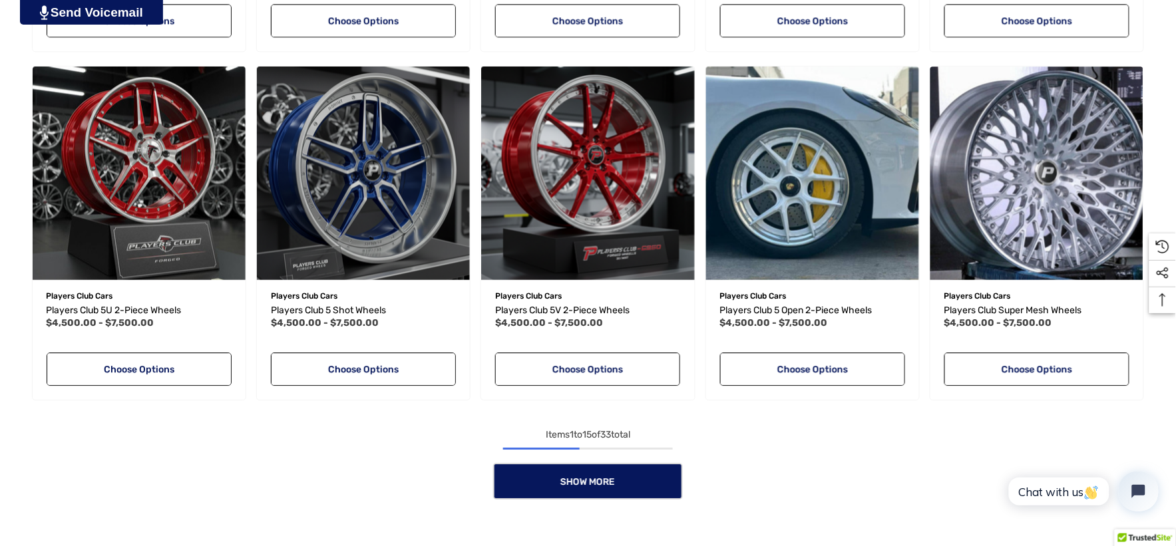
click at [101, 476] on div "Show More" at bounding box center [588, 481] width 1123 height 37
click at [102, 477] on div "Show More" at bounding box center [588, 481] width 1123 height 37
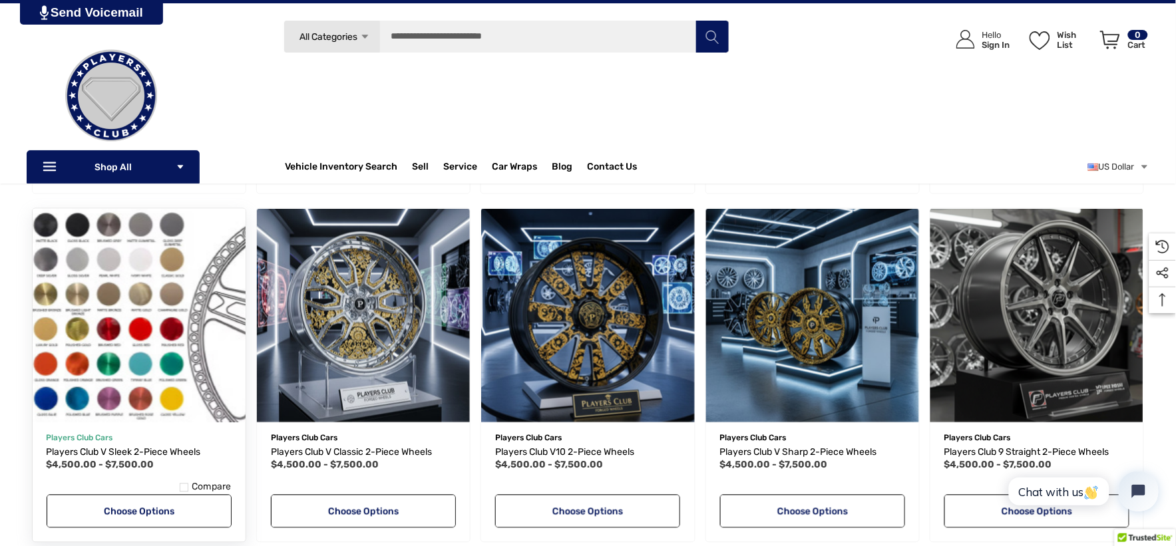
scroll to position [517, 0]
